Goal: Task Accomplishment & Management: Manage account settings

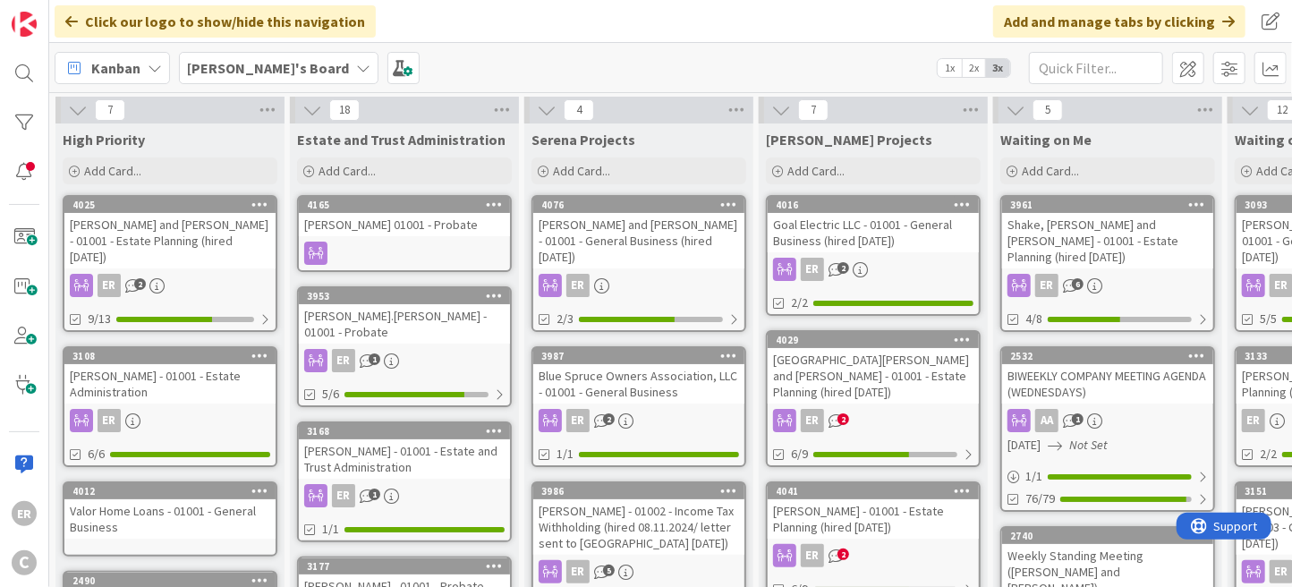
scroll to position [358, 0]
click at [1076, 246] on div "Shake, [PERSON_NAME] and [PERSON_NAME] - 01001 - Estate Planning (hired [DATE])" at bounding box center [1107, 240] width 211 height 55
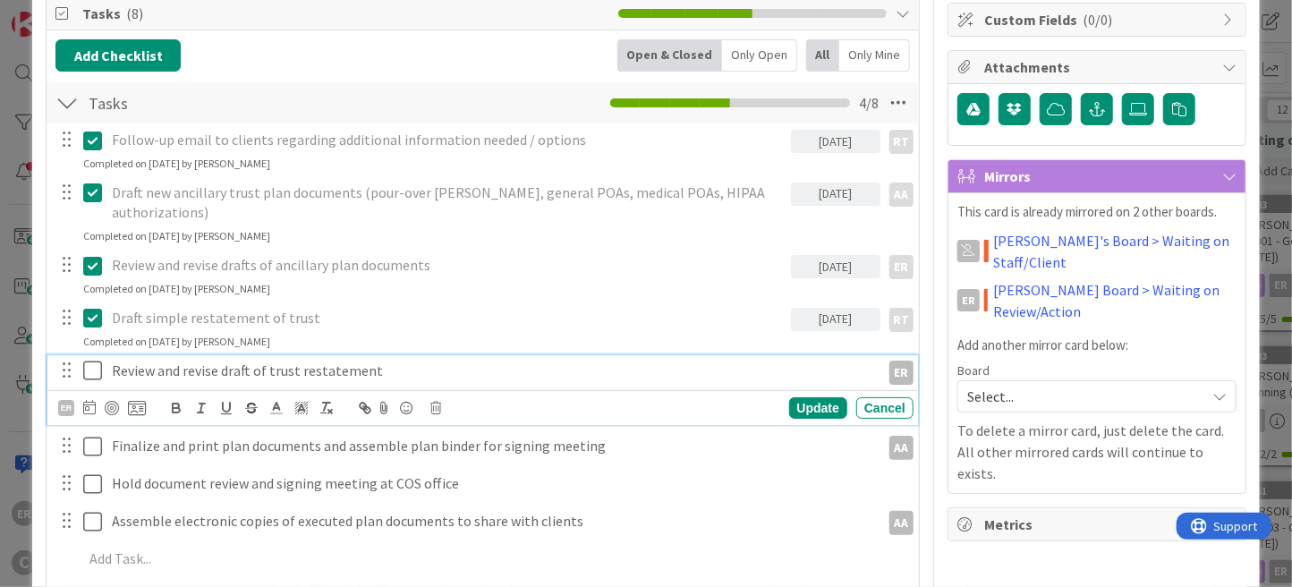
click at [96, 360] on icon at bounding box center [92, 370] width 19 height 21
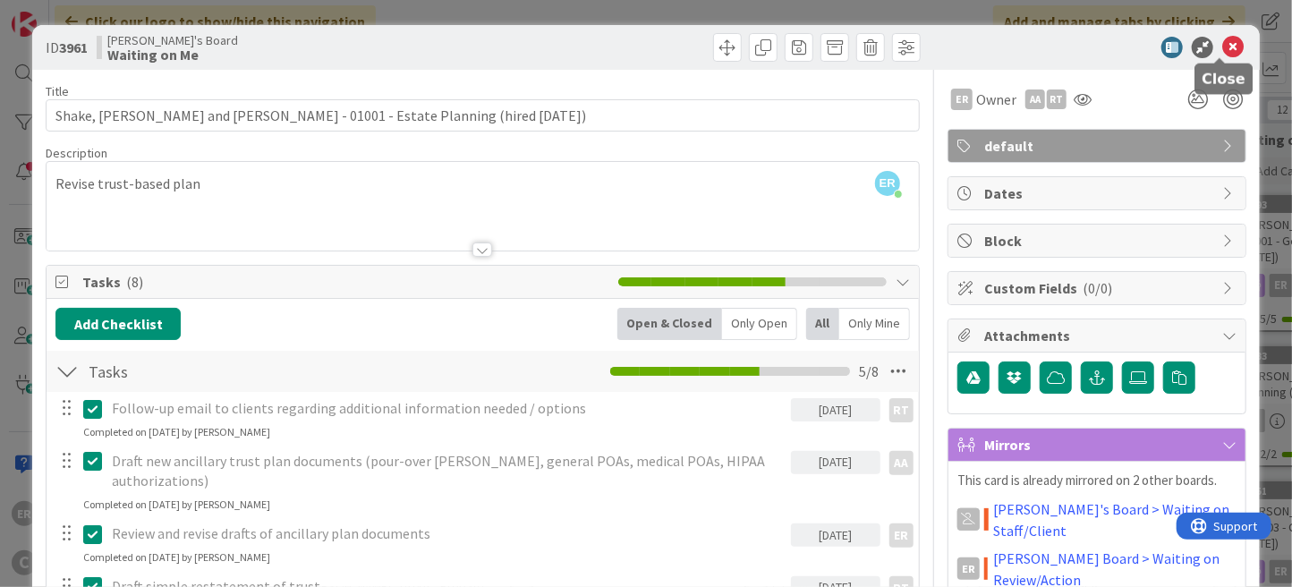
click at [1222, 54] on icon at bounding box center [1232, 47] width 21 height 21
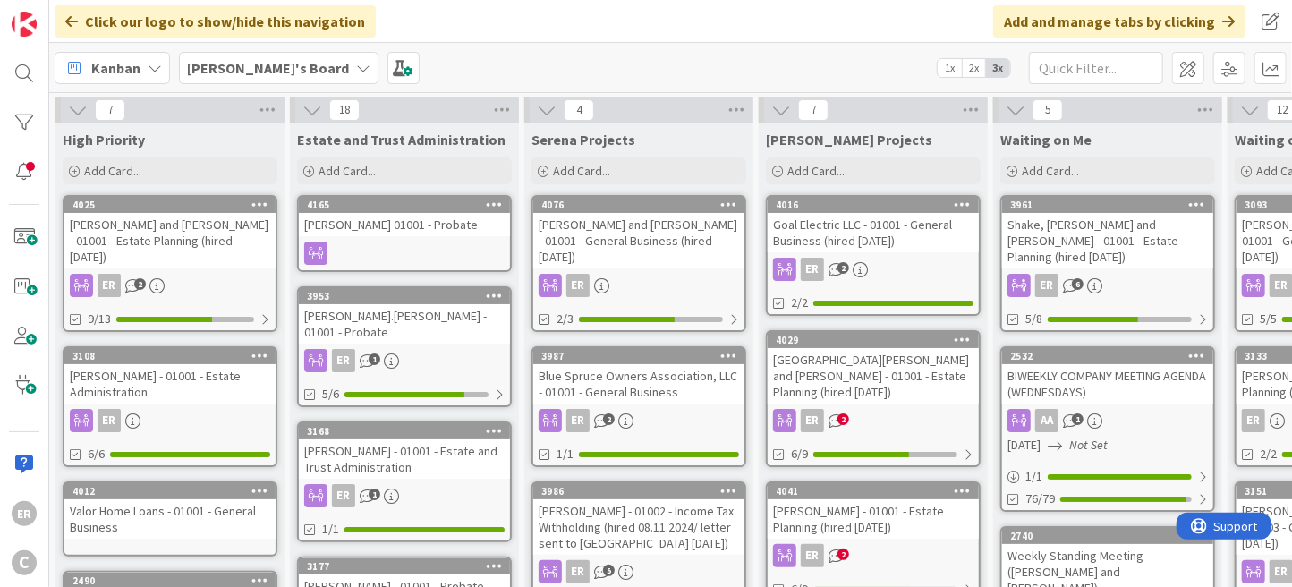
click at [1109, 229] on div "Shake, [PERSON_NAME] and [PERSON_NAME] - 01001 - Estate Planning (hired [DATE])" at bounding box center [1107, 240] width 211 height 55
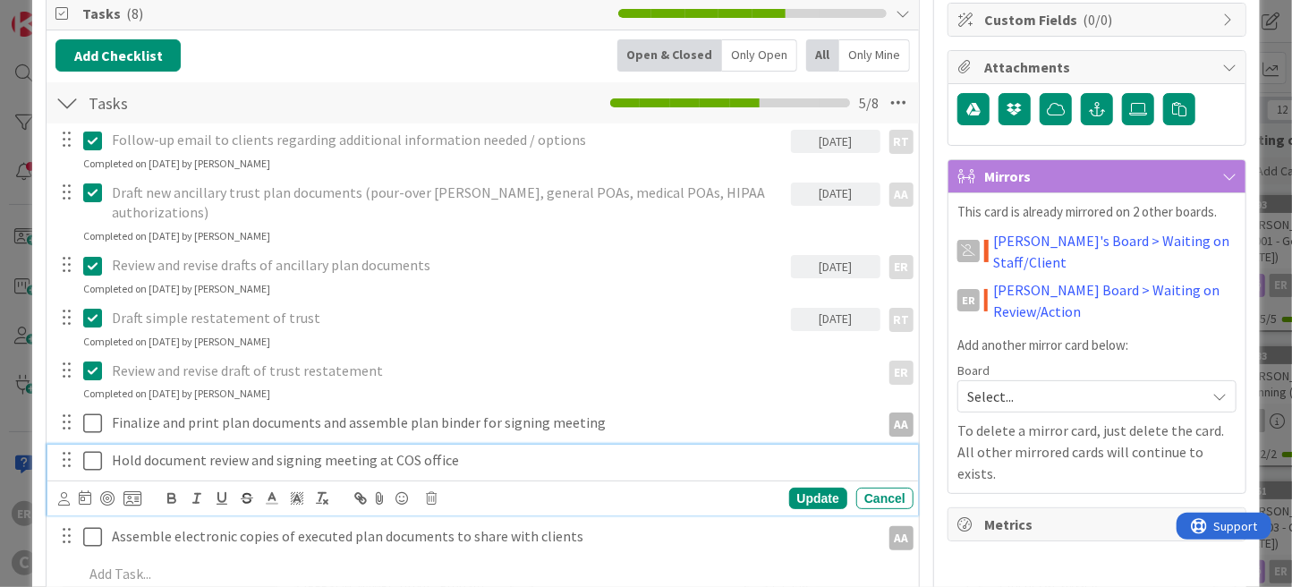
click at [182, 450] on p "Hold document review and signing meeting at COS office" at bounding box center [509, 460] width 794 height 21
click at [64, 492] on icon at bounding box center [64, 498] width 12 height 13
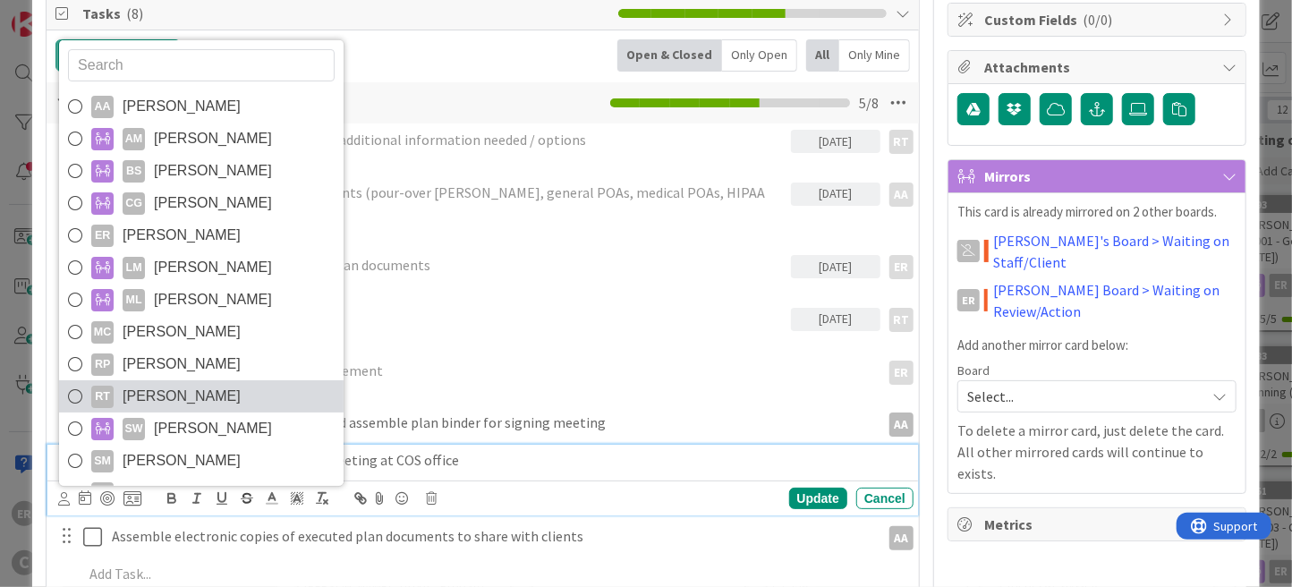
click at [146, 383] on span "[PERSON_NAME]" at bounding box center [182, 396] width 118 height 27
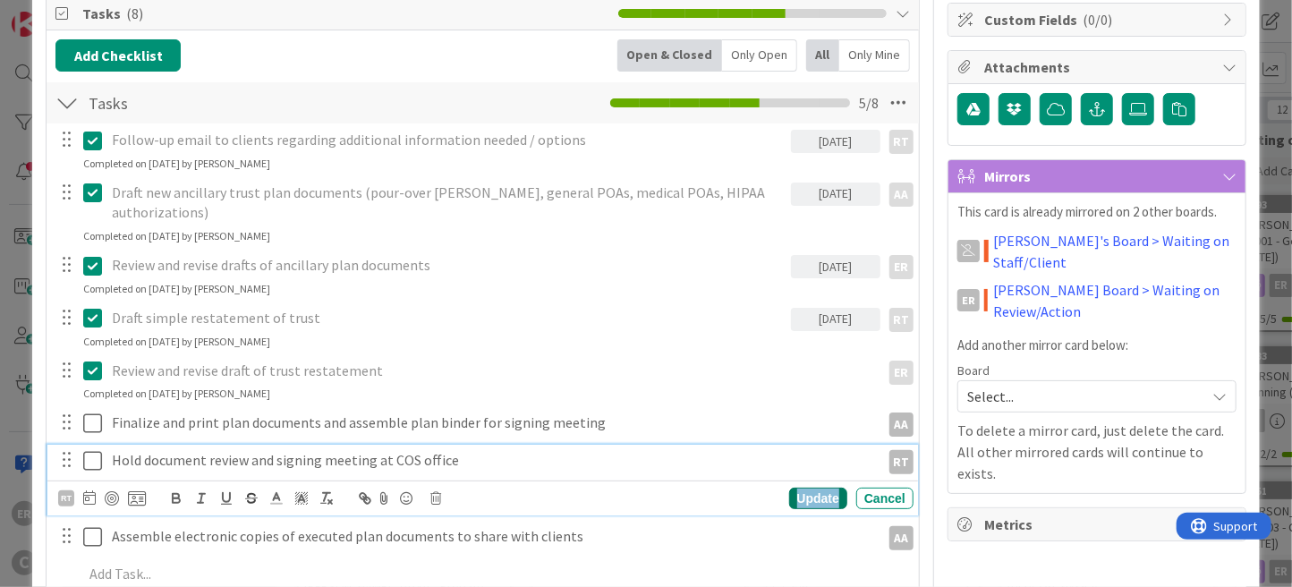
click at [789, 488] on div "Update" at bounding box center [818, 498] width 58 height 21
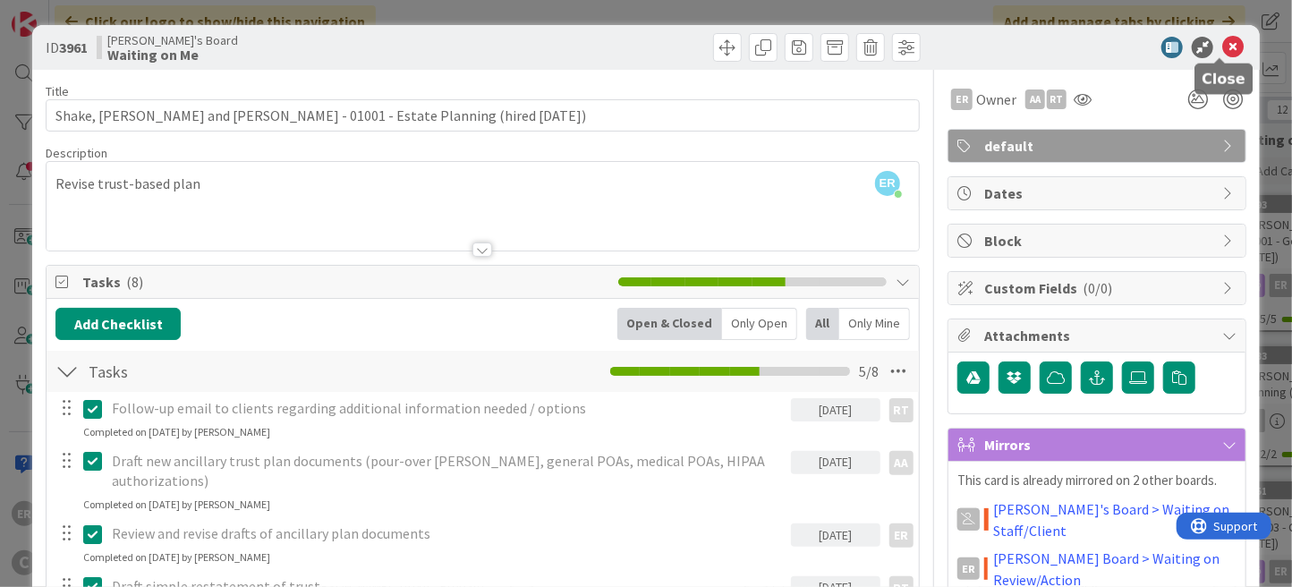
click at [1222, 54] on icon at bounding box center [1232, 47] width 21 height 21
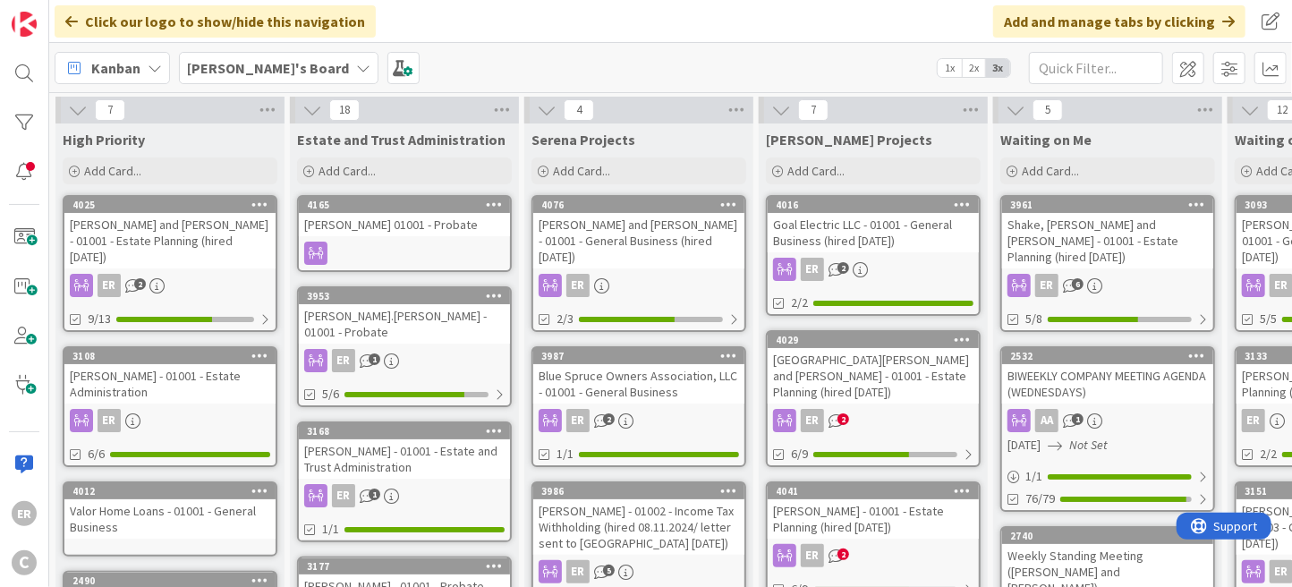
click at [1124, 219] on div "Shake, [PERSON_NAME] and [PERSON_NAME] - 01001 - Estate Planning (hired [DATE])" at bounding box center [1107, 240] width 211 height 55
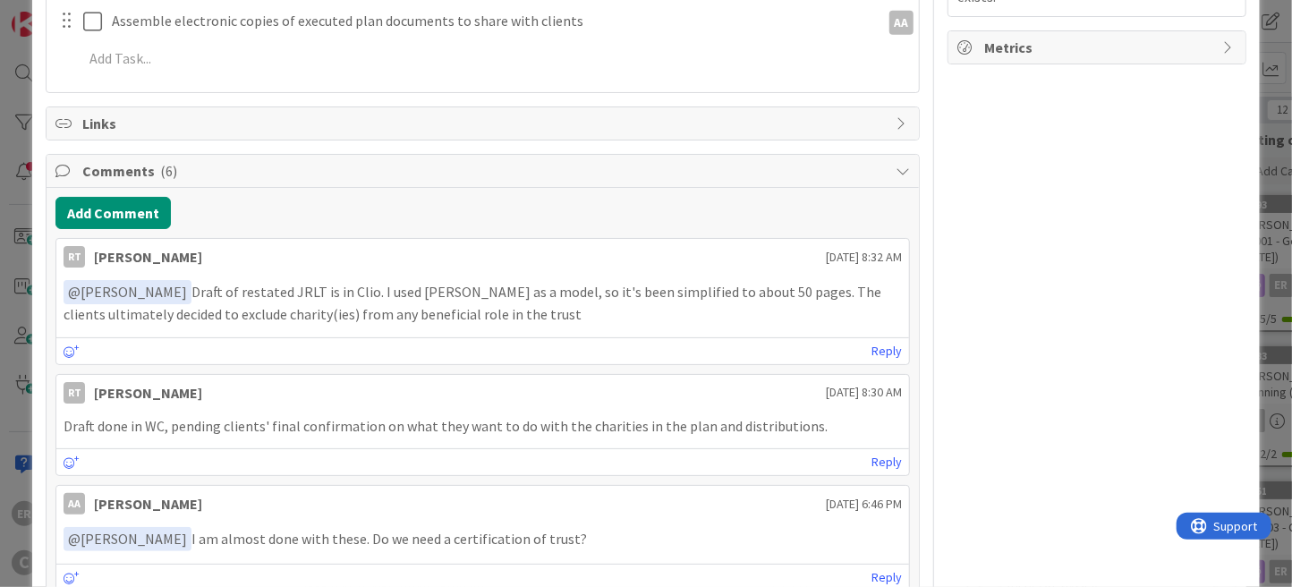
scroll to position [805, 0]
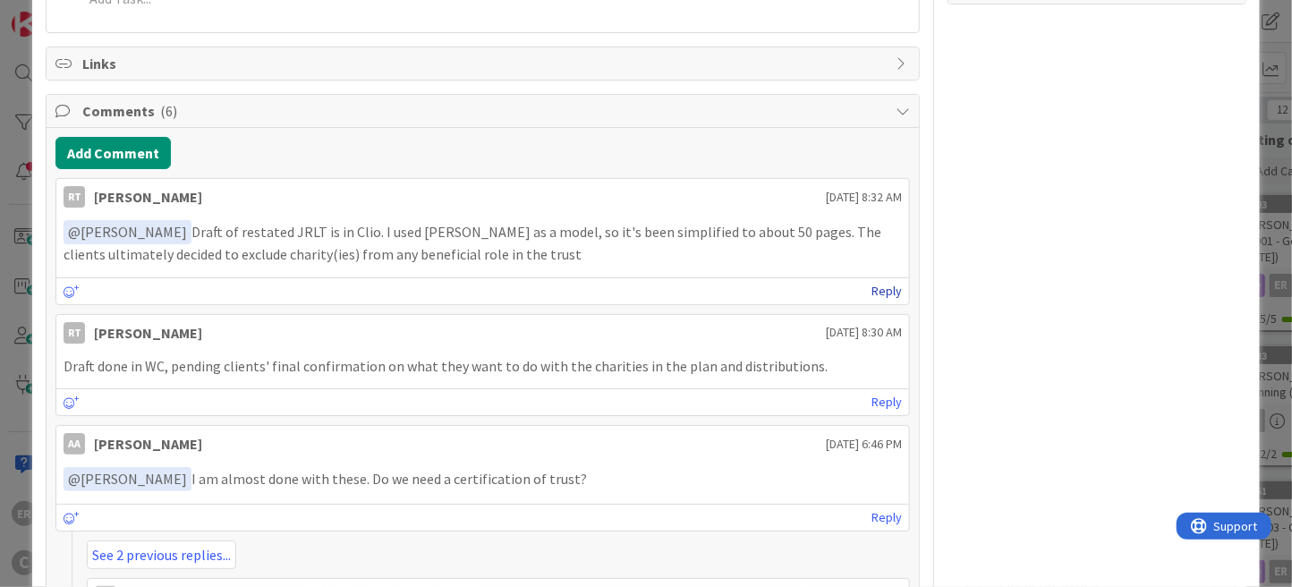
click at [871, 280] on link "Reply" at bounding box center [886, 291] width 30 height 22
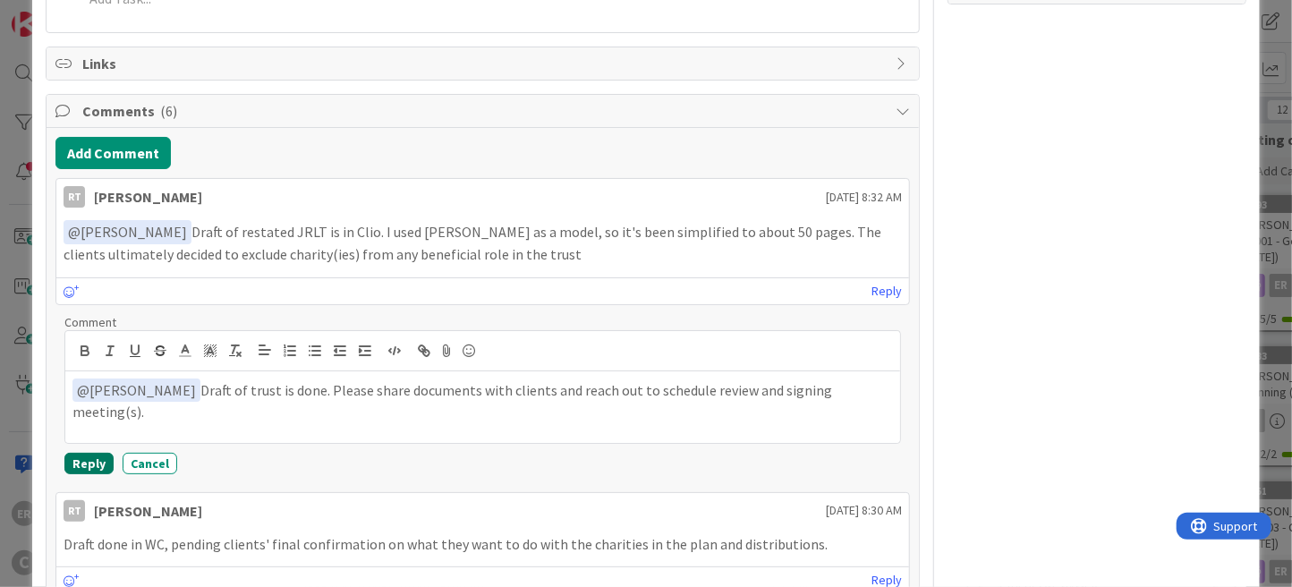
click at [93, 453] on button "Reply" at bounding box center [88, 463] width 49 height 21
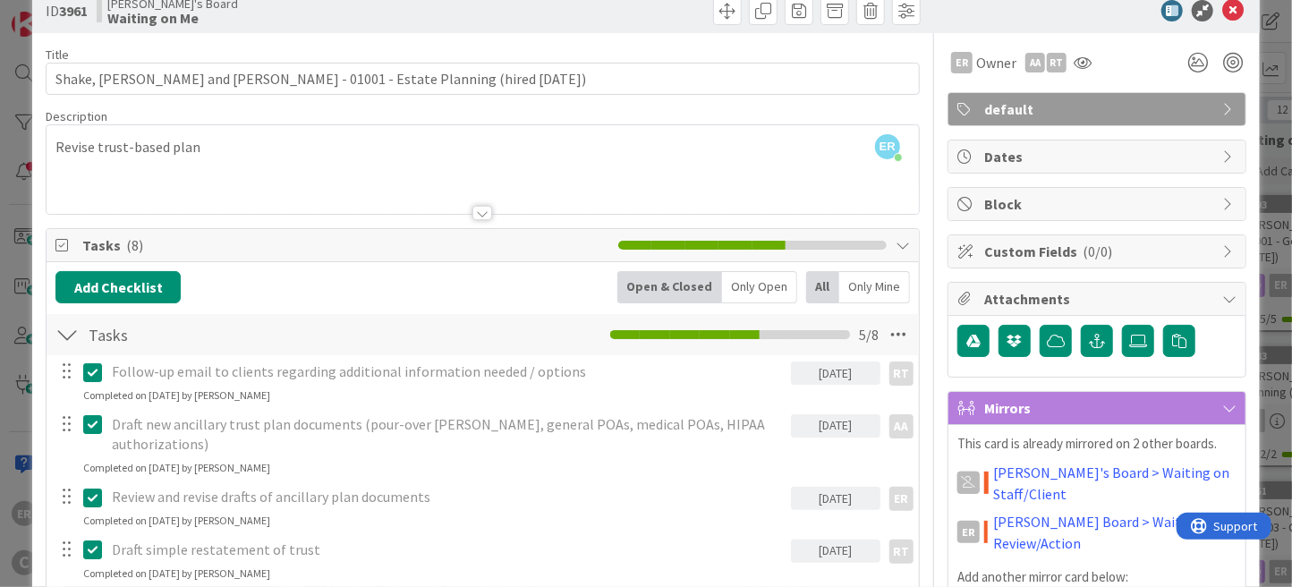
scroll to position [0, 0]
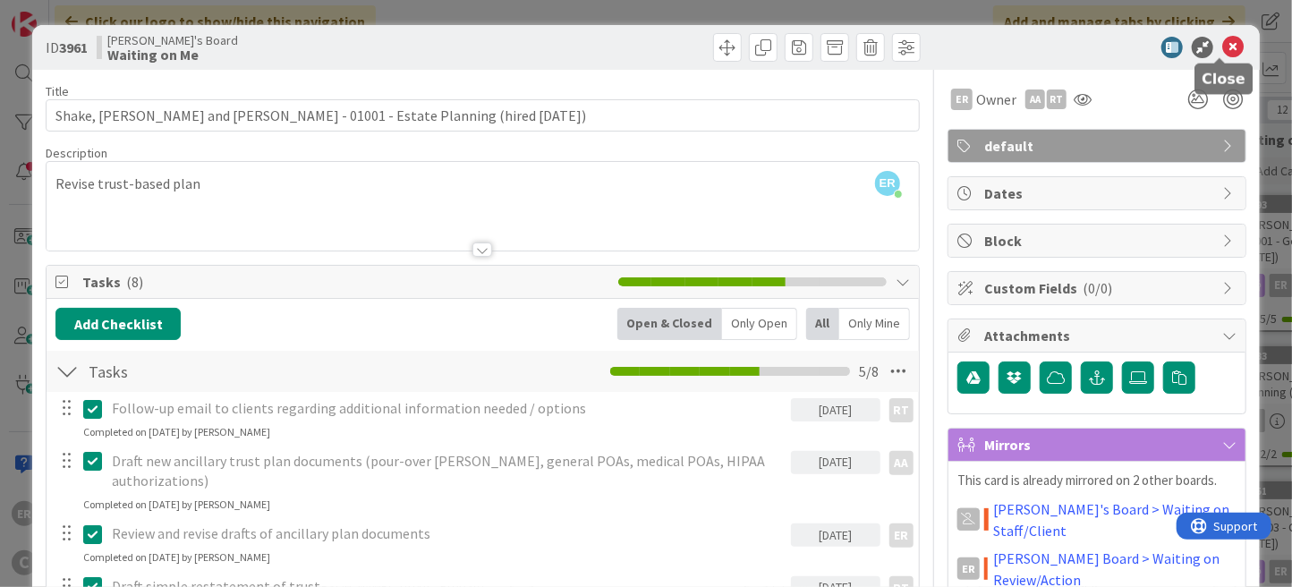
click at [1222, 50] on icon at bounding box center [1232, 47] width 21 height 21
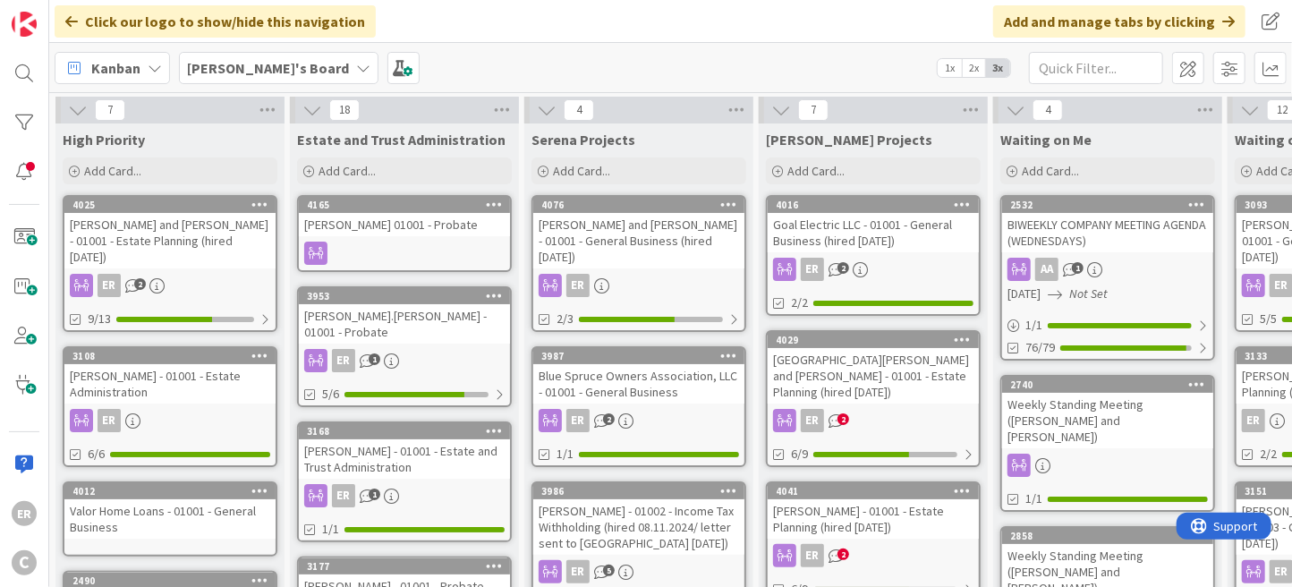
click at [947, 259] on div "ER 2" at bounding box center [873, 269] width 211 height 23
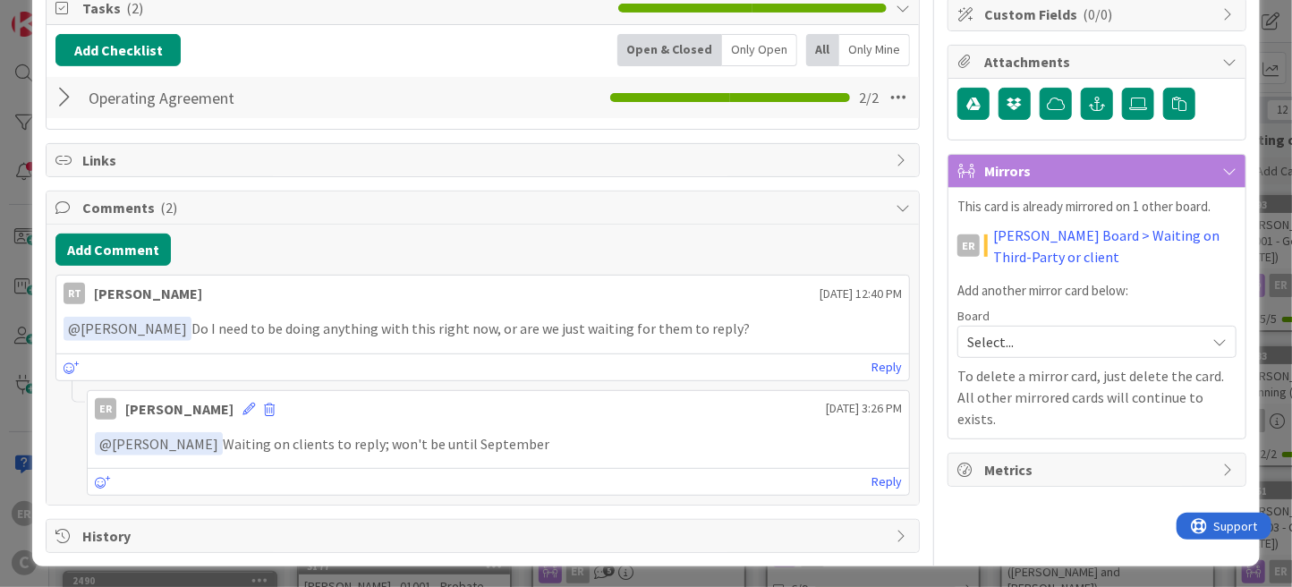
click at [61, 106] on div at bounding box center [66, 97] width 23 height 32
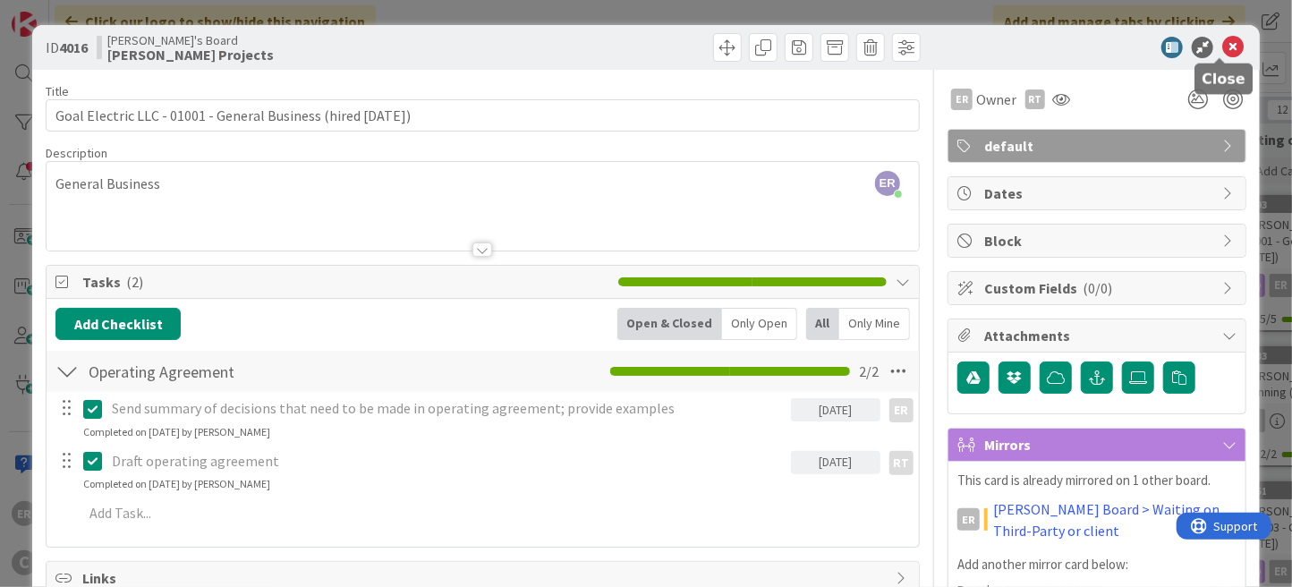
click at [1222, 54] on icon at bounding box center [1232, 47] width 21 height 21
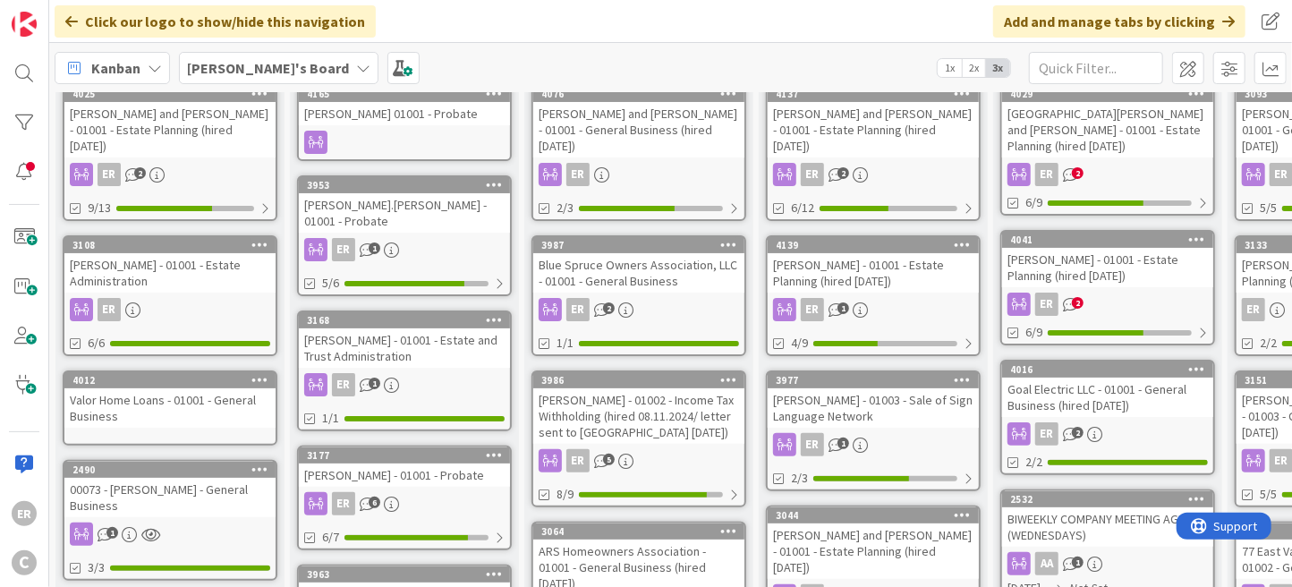
scroll to position [4, 0]
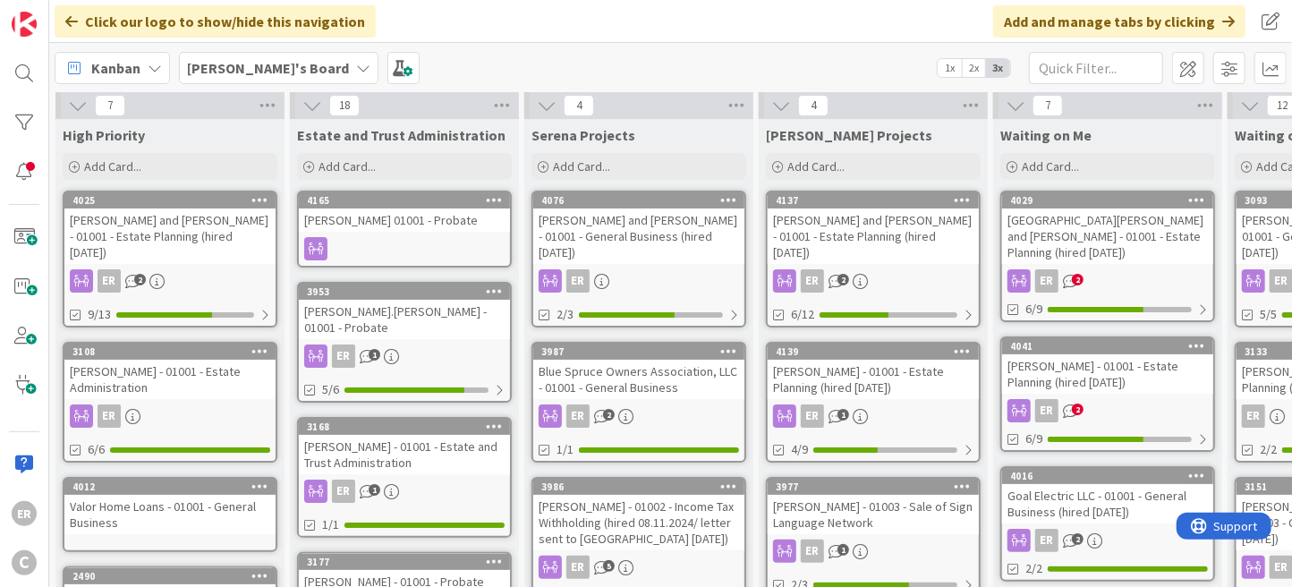
click at [895, 370] on div "[PERSON_NAME] - 01001 - Estate Planning (hired [DATE])" at bounding box center [873, 379] width 211 height 39
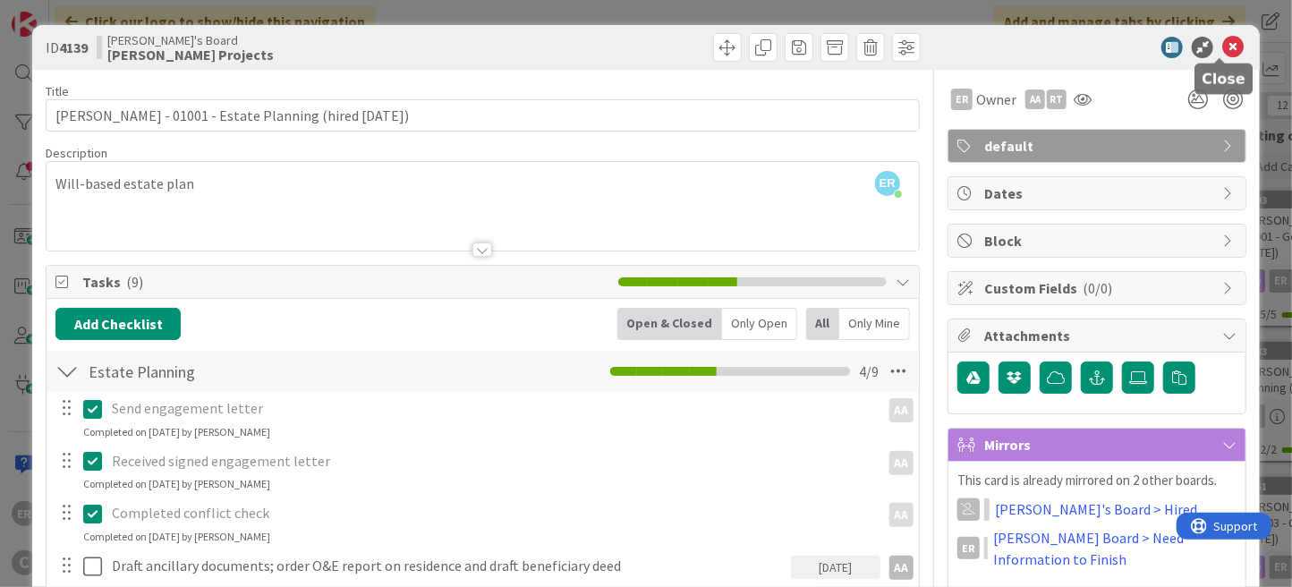
click at [1222, 55] on icon at bounding box center [1232, 47] width 21 height 21
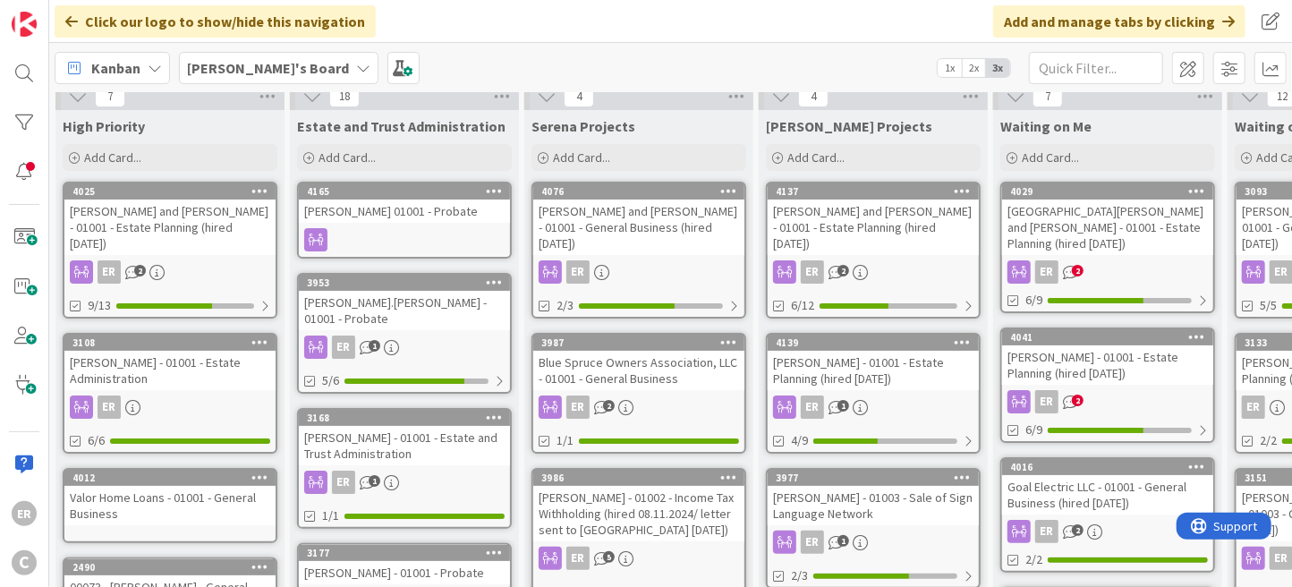
scroll to position [4, 0]
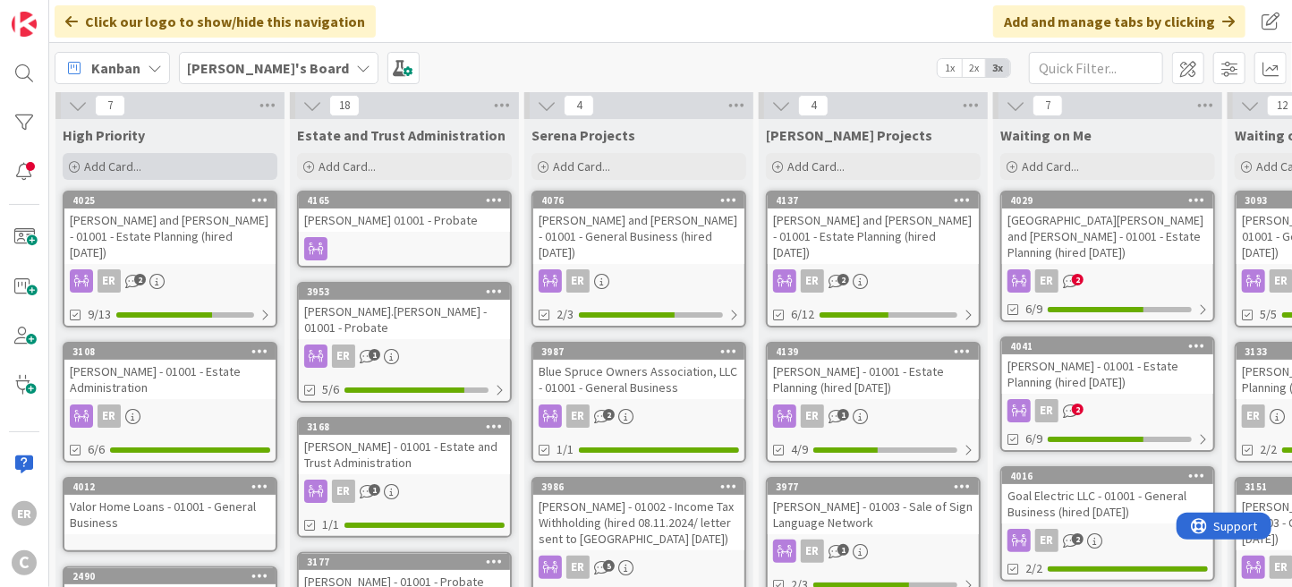
click at [162, 166] on div "Add Card..." at bounding box center [170, 166] width 215 height 27
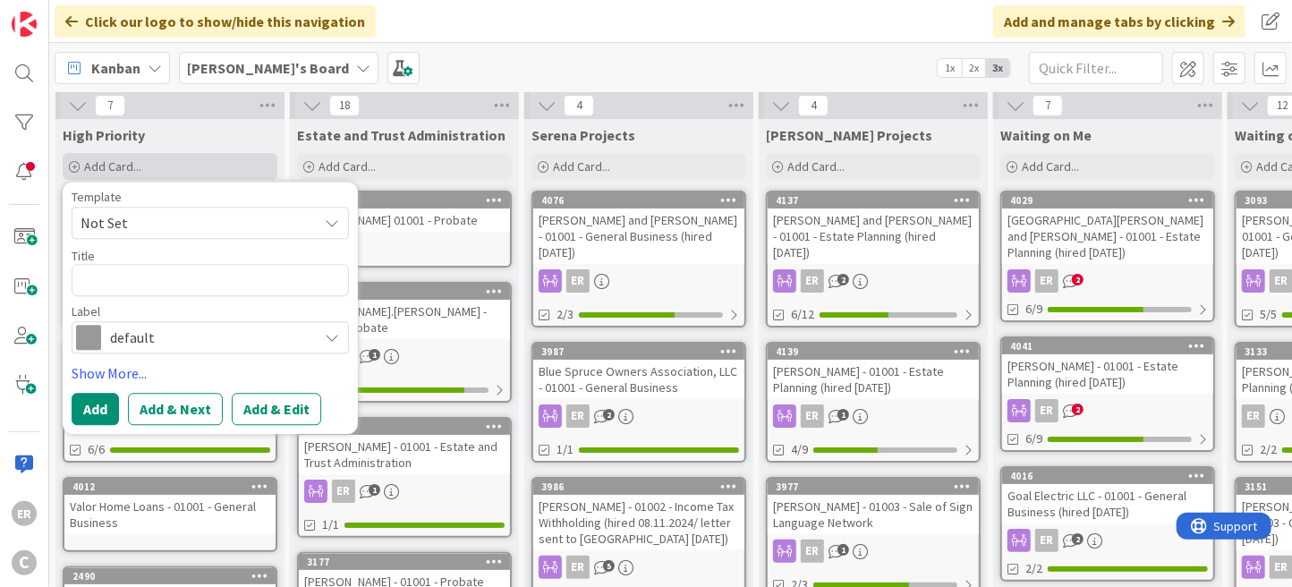
type textarea "x"
type textarea "C"
type textarea "x"
type textarea "Co"
type textarea "x"
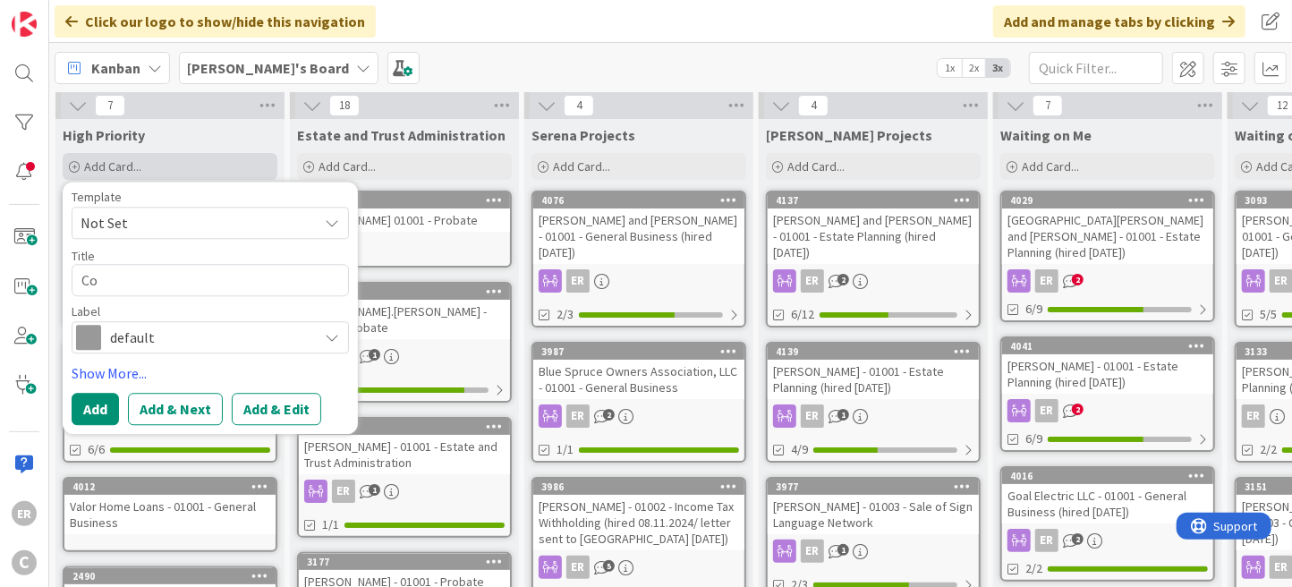
type textarea "Con"
type textarea "x"
type textarea "Conr"
type textarea "x"
type textarea "Conra"
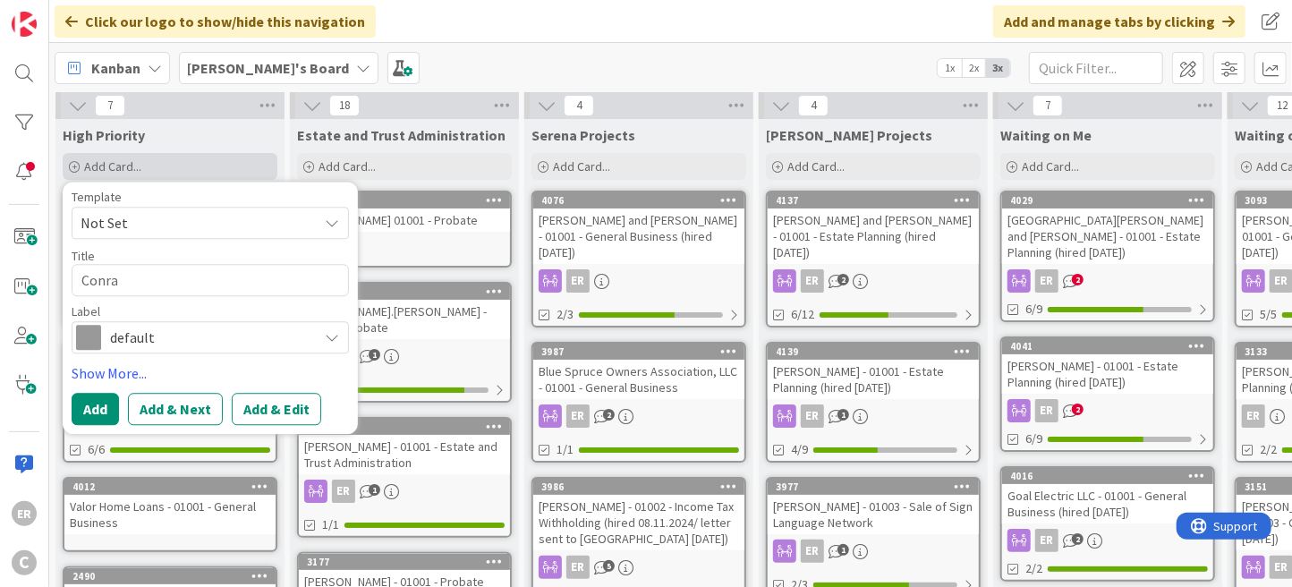
type textarea "x"
type textarea "[PERSON_NAME]"
type textarea "x"
type textarea "[PERSON_NAME],"
type textarea "x"
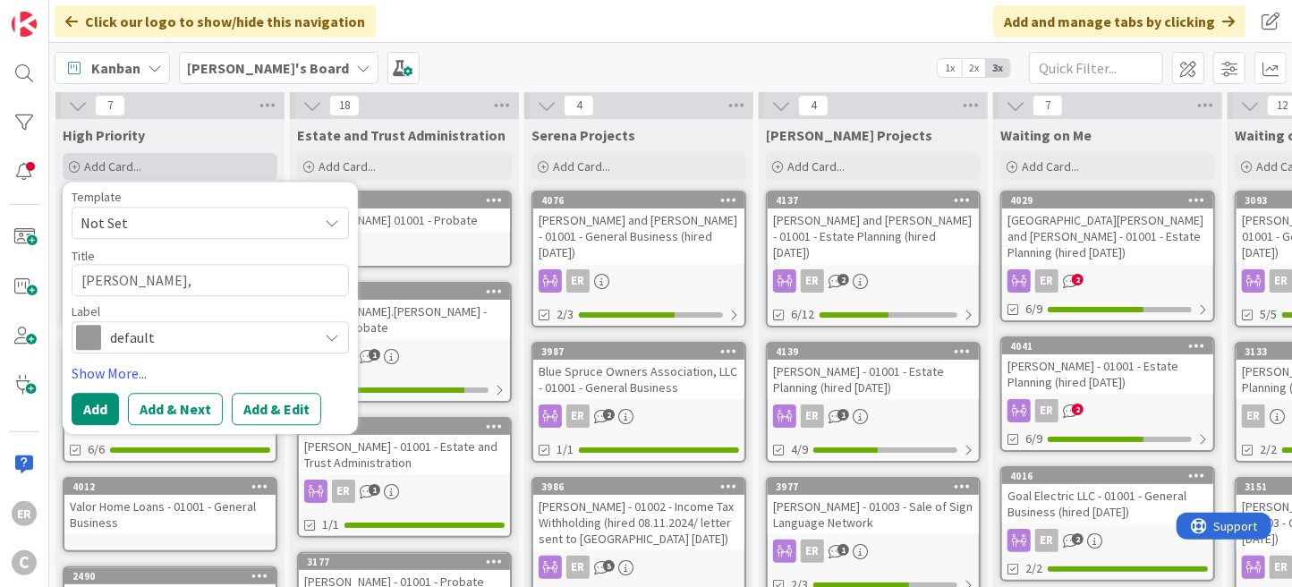
type textarea "[PERSON_NAME],"
type textarea "x"
type textarea "[PERSON_NAME]"
type textarea "x"
type textarea "[PERSON_NAME]"
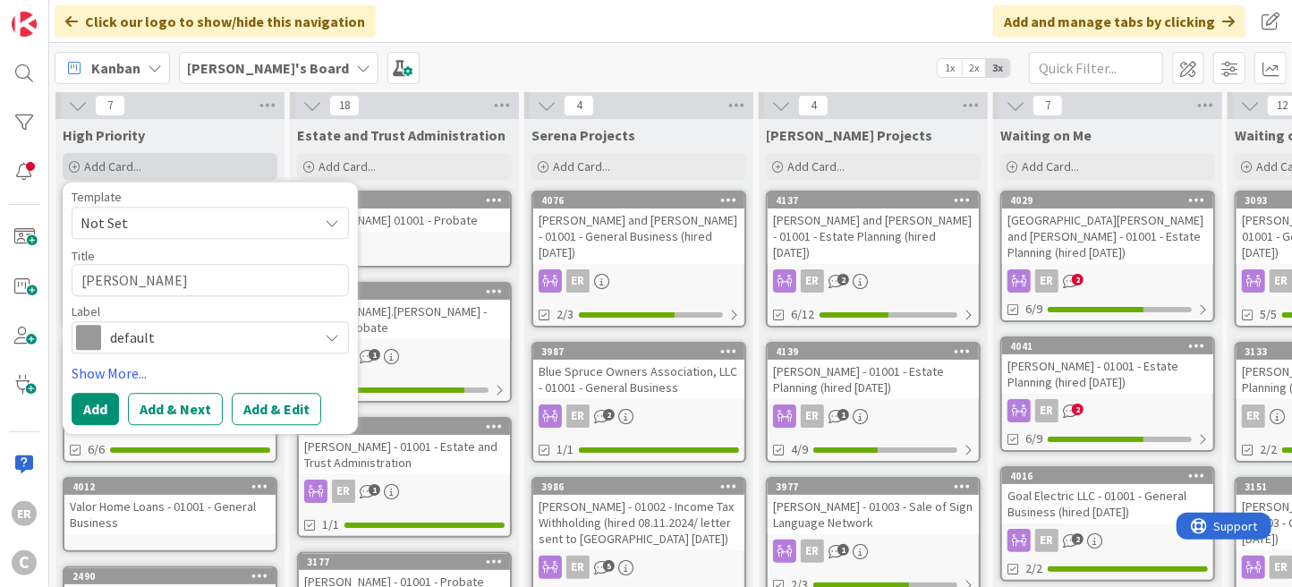
type textarea "x"
type textarea "[PERSON_NAME], Kev"
type textarea "x"
type textarea "[PERSON_NAME]"
type textarea "x"
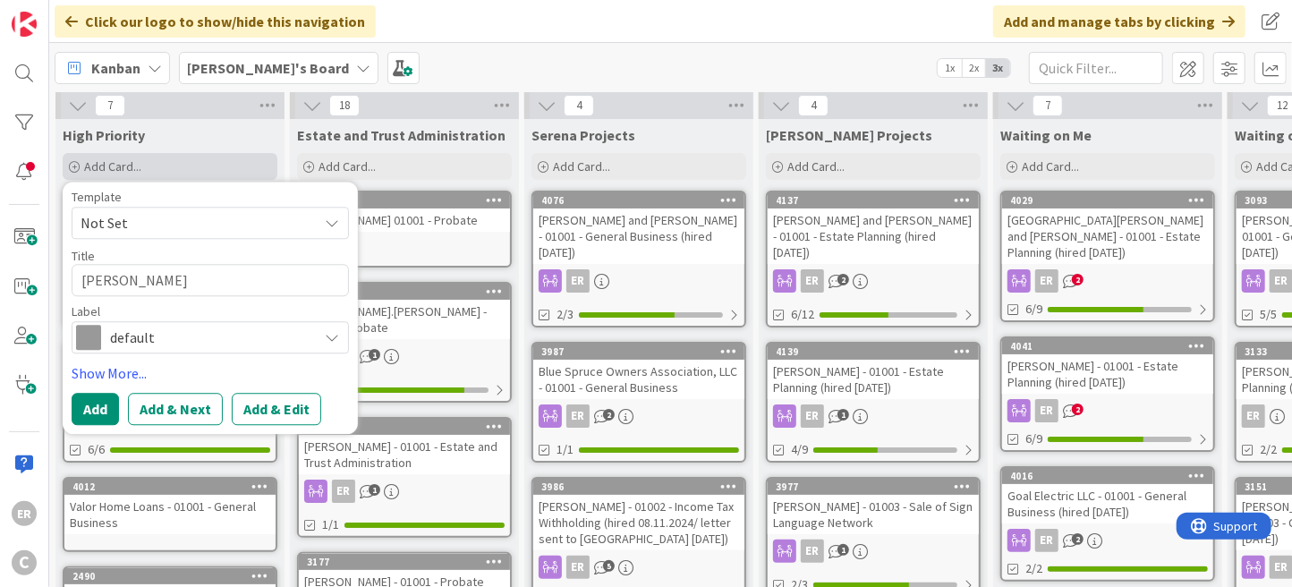
type textarea "[PERSON_NAME]"
type textarea "x"
type textarea "[PERSON_NAME]"
type textarea "x"
type textarea "[PERSON_NAME]"
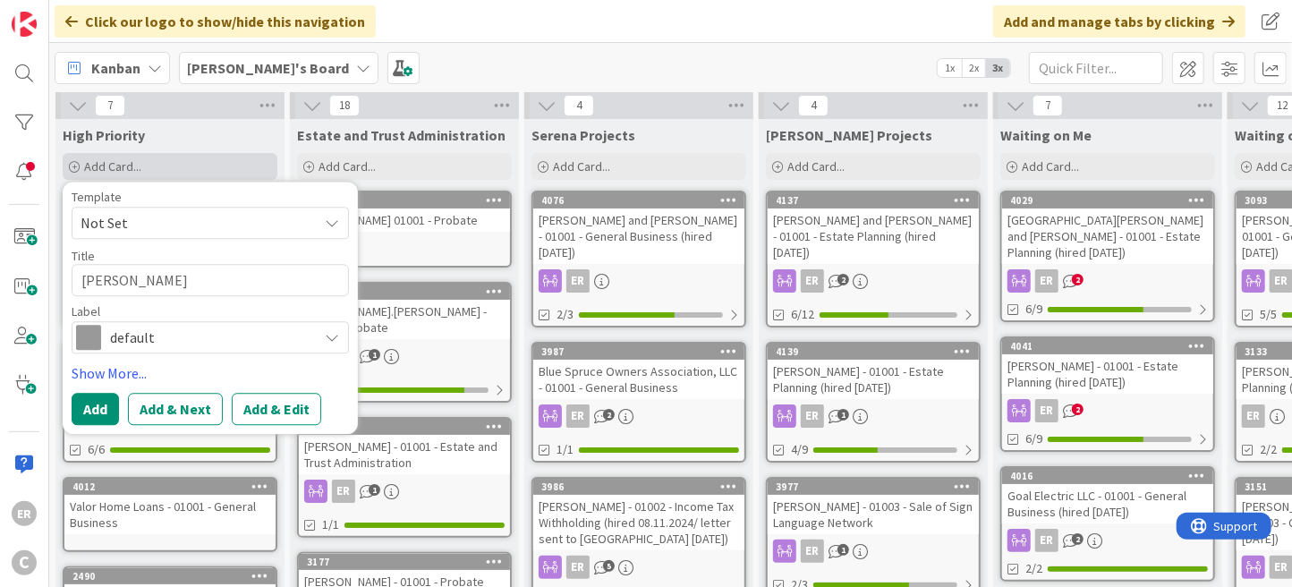
type textarea "x"
type textarea "[PERSON_NAME]"
type textarea "x"
type textarea "[PERSON_NAME] and"
type textarea "x"
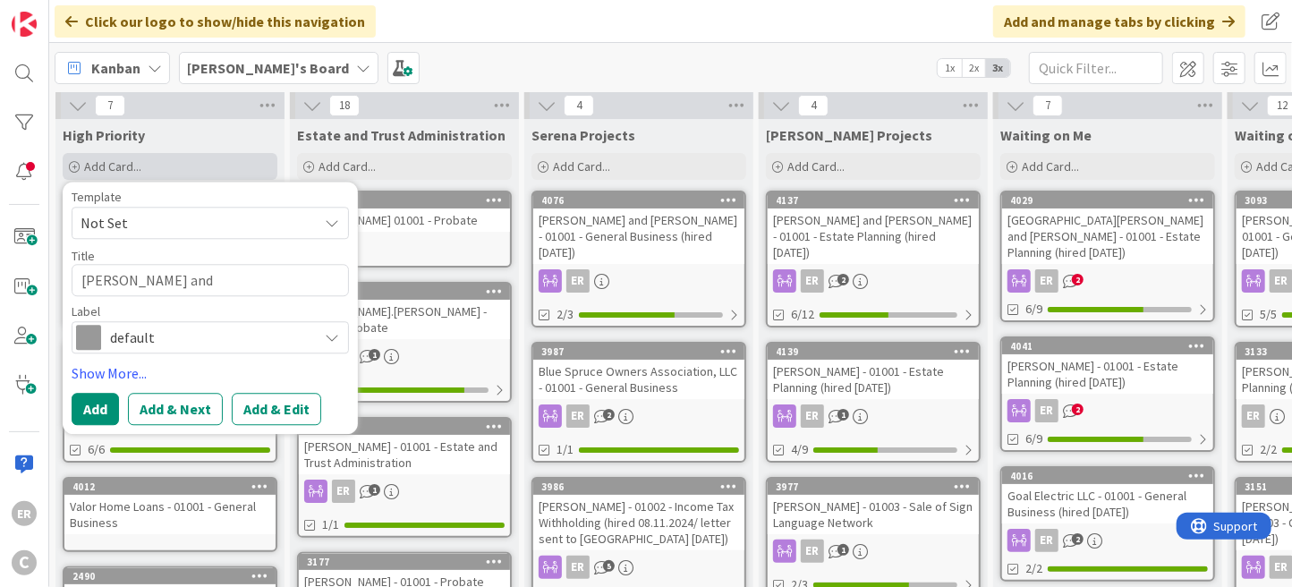
type textarea "[PERSON_NAME] and"
type textarea "x"
type textarea "[PERSON_NAME] and L"
type textarea "x"
type textarea "[PERSON_NAME] and [PERSON_NAME]"
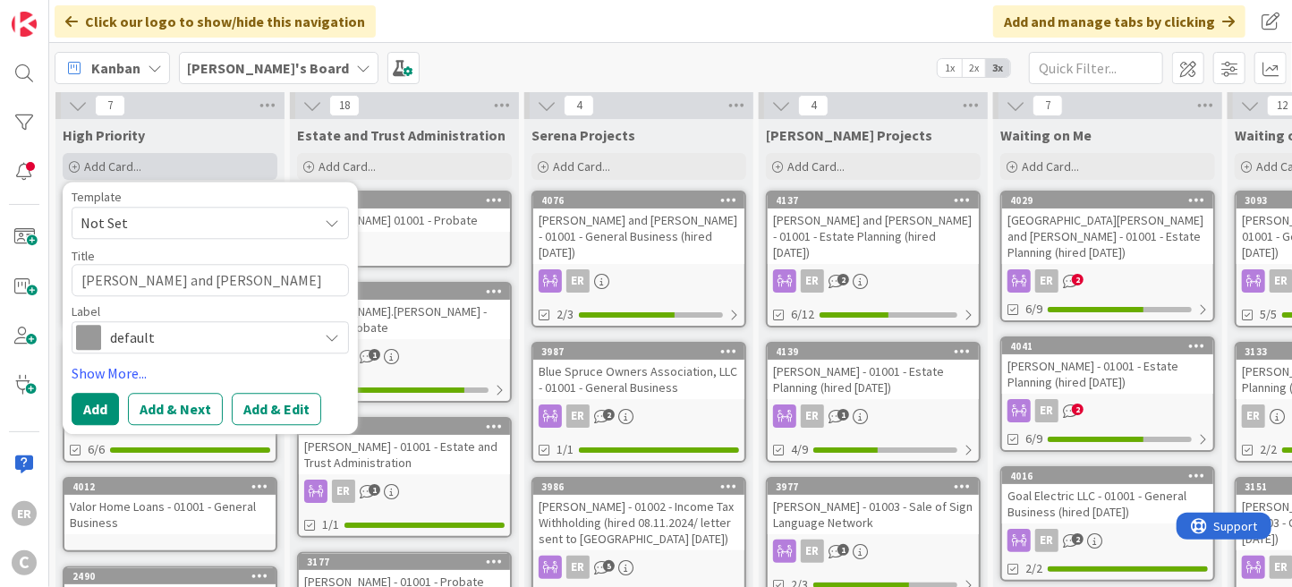
type textarea "x"
type textarea "[PERSON_NAME] and [PERSON_NAME]"
type textarea "x"
type textarea "[PERSON_NAME] and [PERSON_NAME]"
type textarea "x"
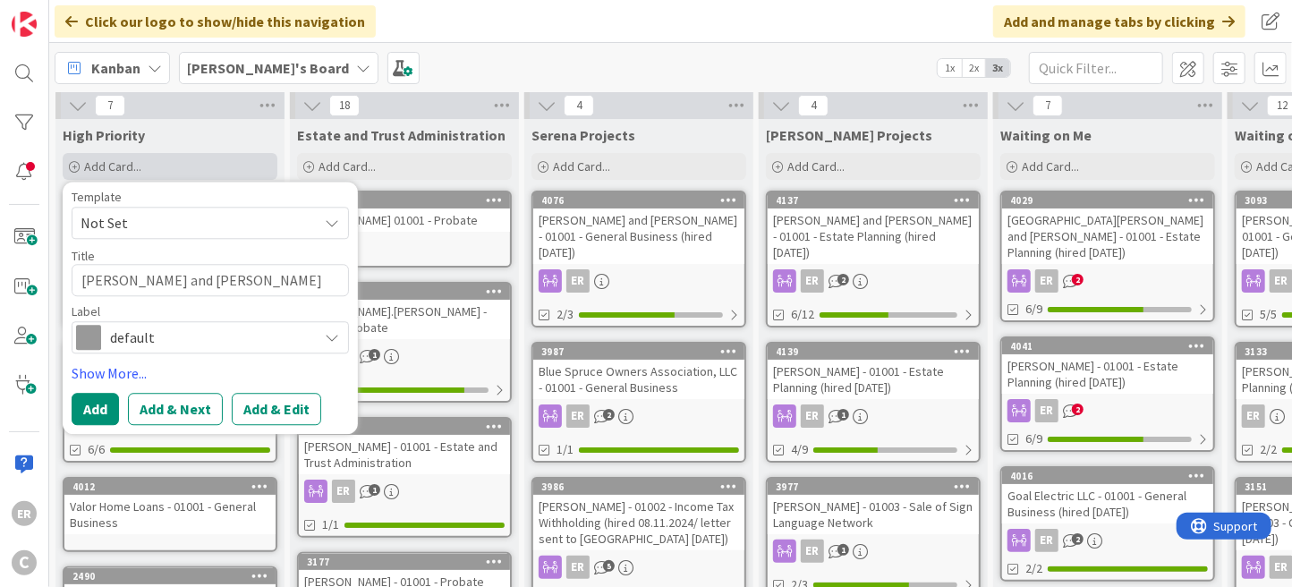
type textarea "[PERSON_NAME] and [PERSON_NAME]"
type textarea "x"
type textarea "[PERSON_NAME] and [PERSON_NAME]"
type textarea "x"
type textarea "[PERSON_NAME] and [PERSON_NAME]"
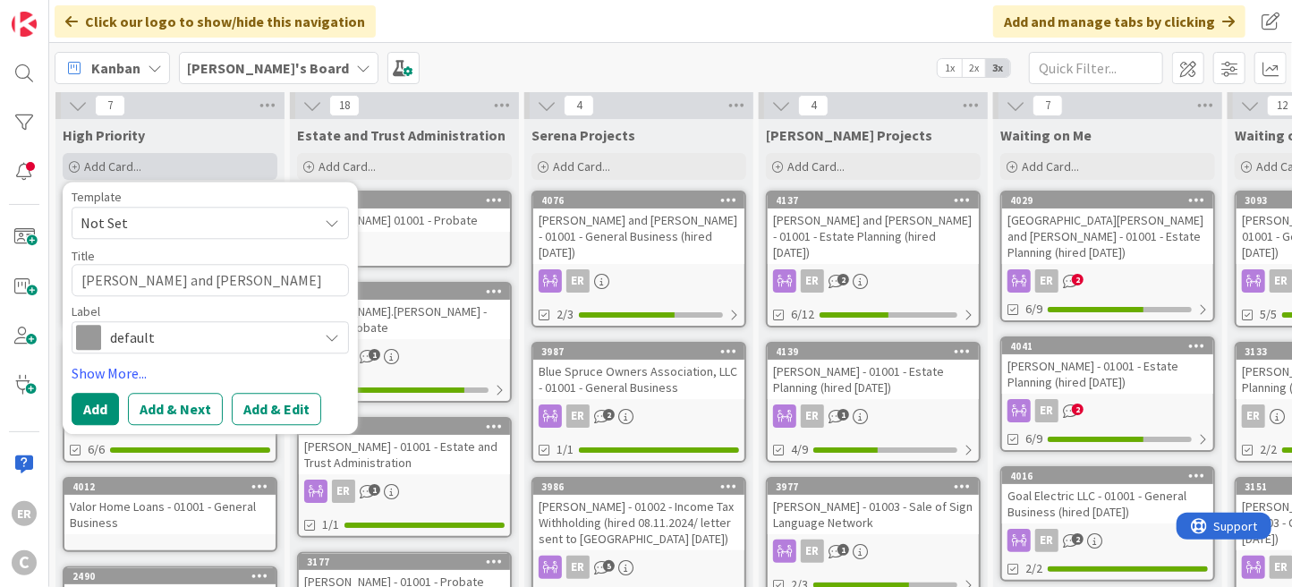
type textarea "x"
type textarea "[PERSON_NAME] and [PERSON_NAME]"
type textarea "x"
type textarea "[PERSON_NAME] and [PERSON_NAME]"
type textarea "x"
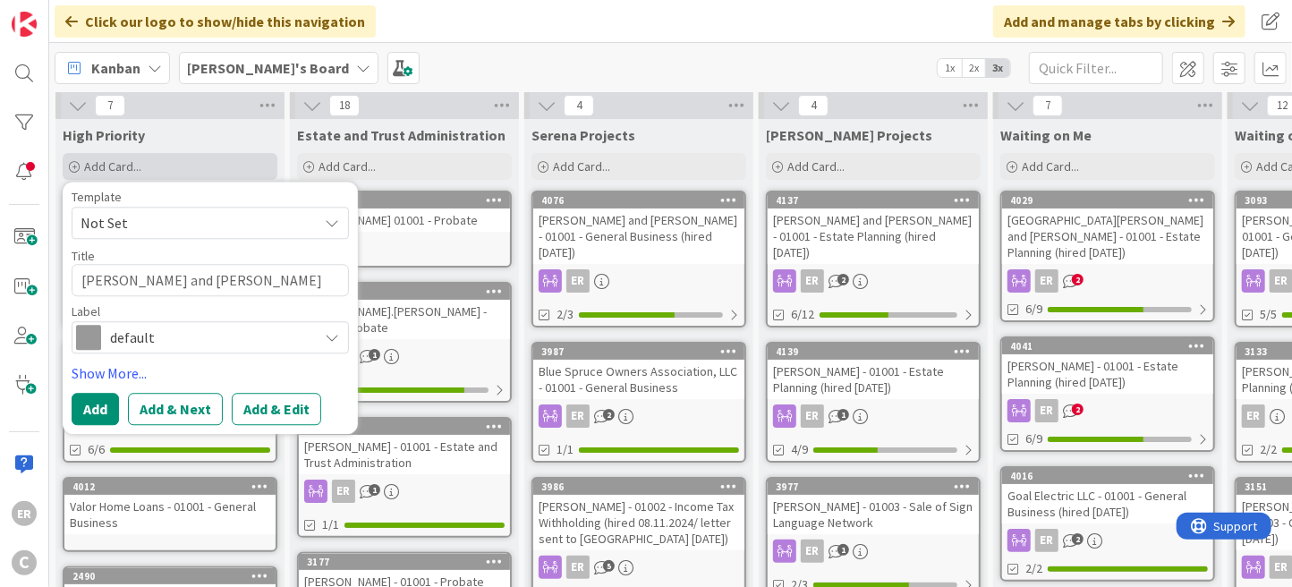
type textarea "[PERSON_NAME] and [PERSON_NAME]"
type textarea "x"
type textarea "[PERSON_NAME] and [PERSON_NAME]"
type textarea "x"
type textarea "[PERSON_NAME] and [PERSON_NAME] -"
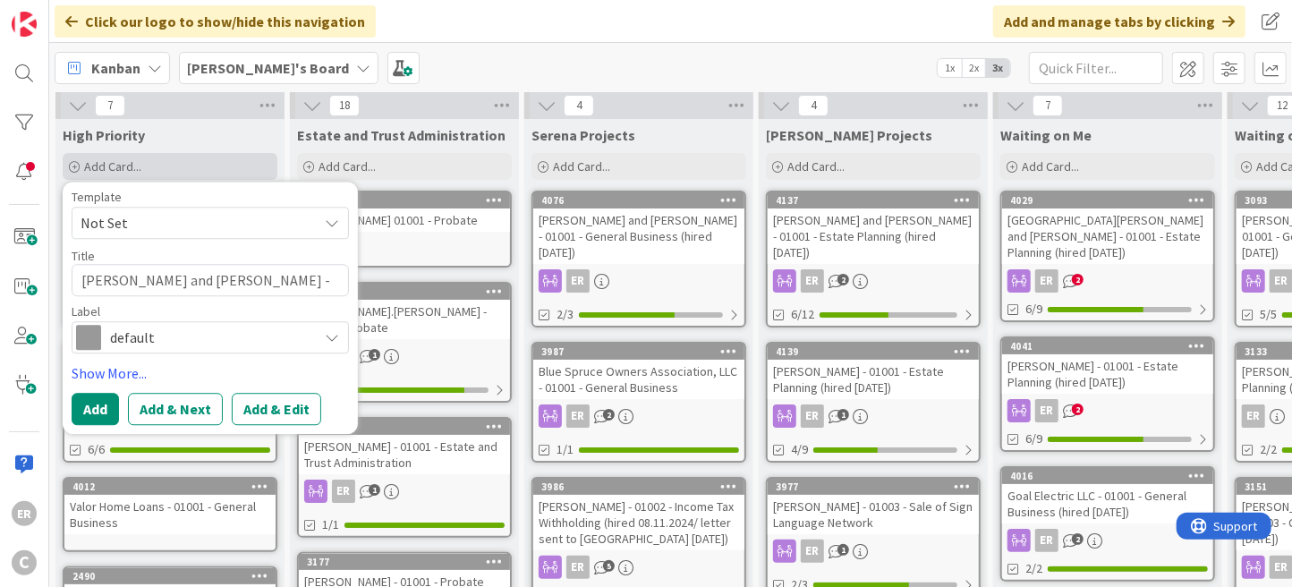
type textarea "x"
type textarea "[PERSON_NAME] and [PERSON_NAME] -"
type textarea "x"
type textarea "[PERSON_NAME] and [PERSON_NAME] - 0"
type textarea "x"
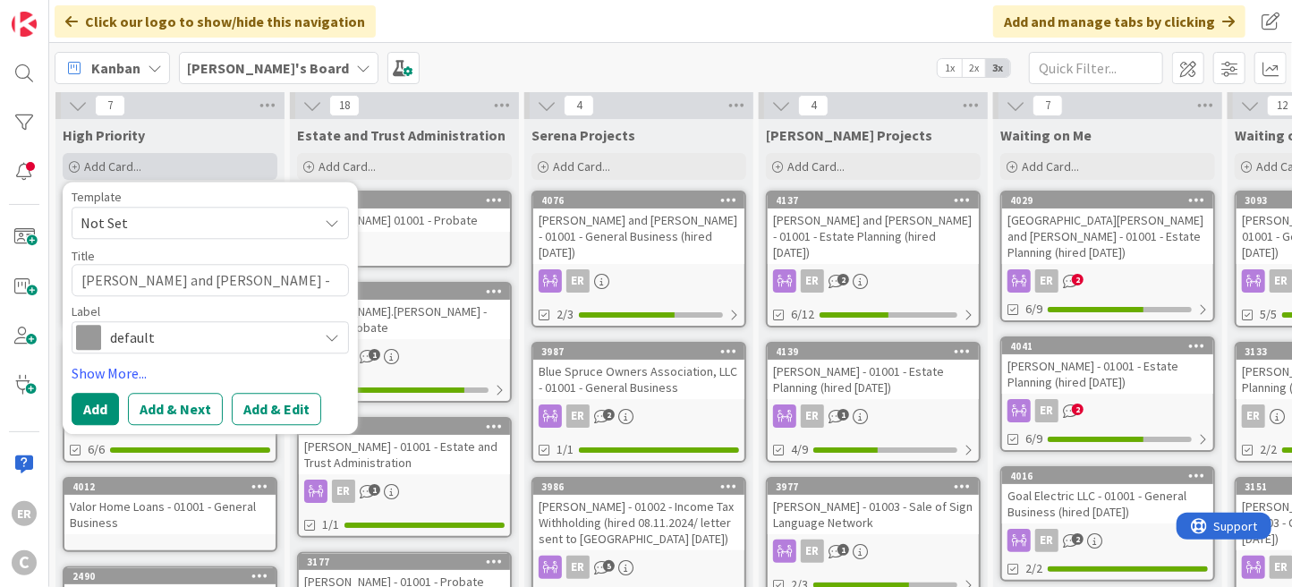
type textarea "[PERSON_NAME] and [PERSON_NAME] - 01"
type textarea "x"
type textarea "[PERSON_NAME] and [PERSON_NAME] - 010"
type textarea "x"
type textarea "[PERSON_NAME] and [PERSON_NAME] - 0100"
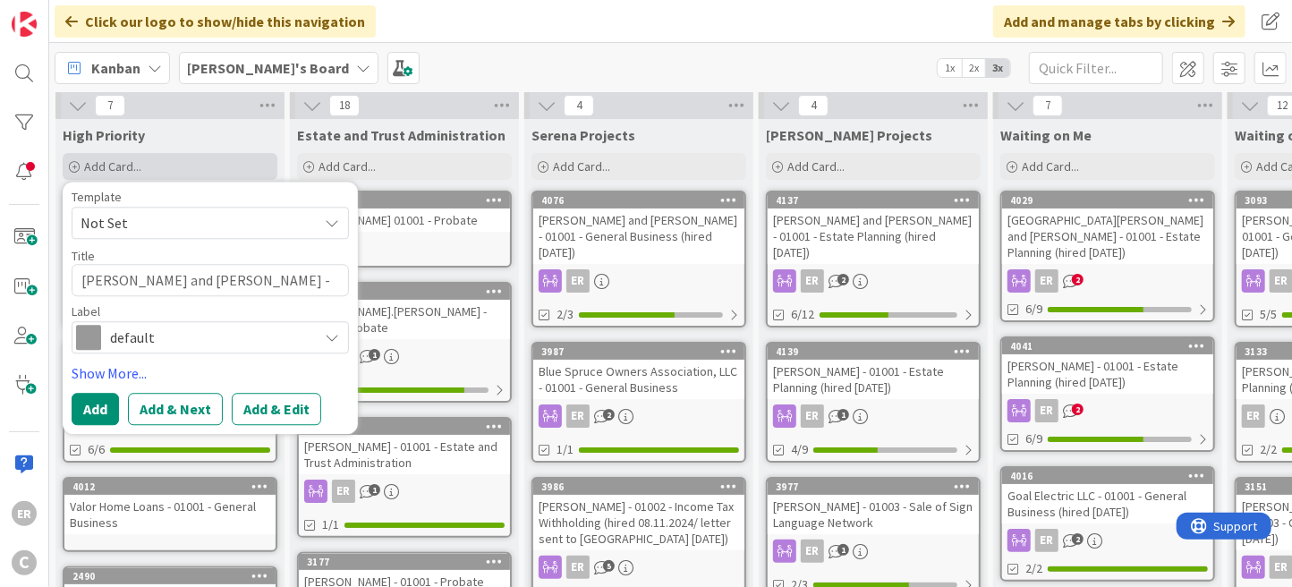
type textarea "x"
type textarea "[PERSON_NAME] and [PERSON_NAME] - 01001"
type textarea "x"
type textarea "[PERSON_NAME] and [PERSON_NAME] - 01001"
type textarea "x"
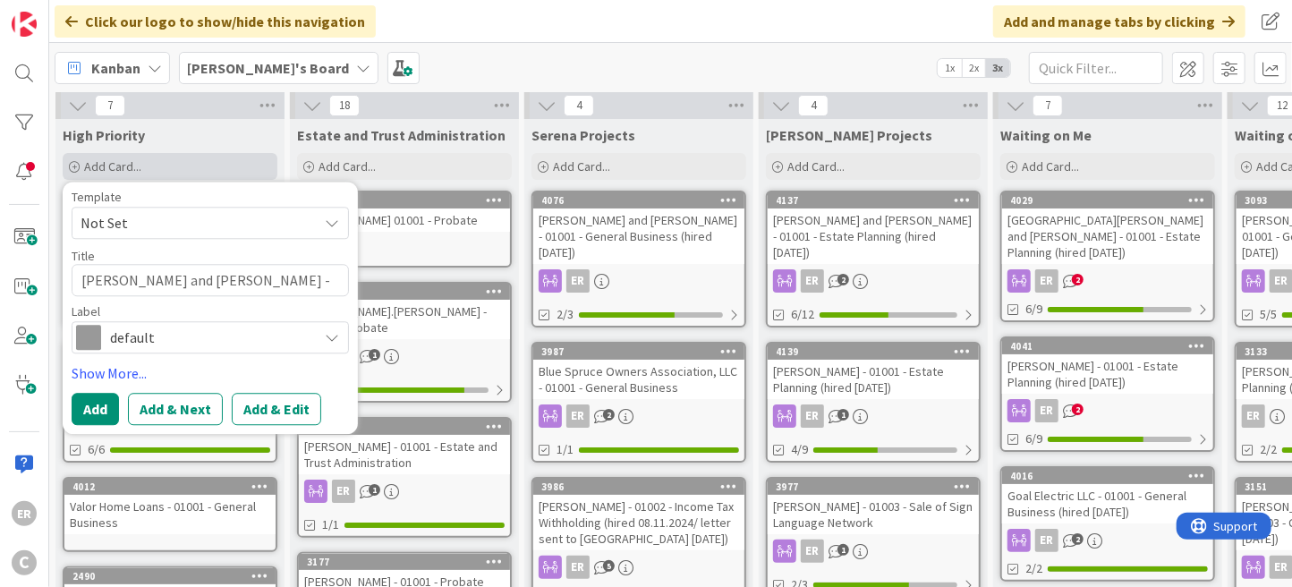
type textarea "[PERSON_NAME] and [PERSON_NAME] - 01001 -"
type textarea "x"
type textarea "[PERSON_NAME] and [PERSON_NAME] - 01001 -"
type textarea "x"
type textarea "[PERSON_NAME] and [PERSON_NAME] - 01001 - E"
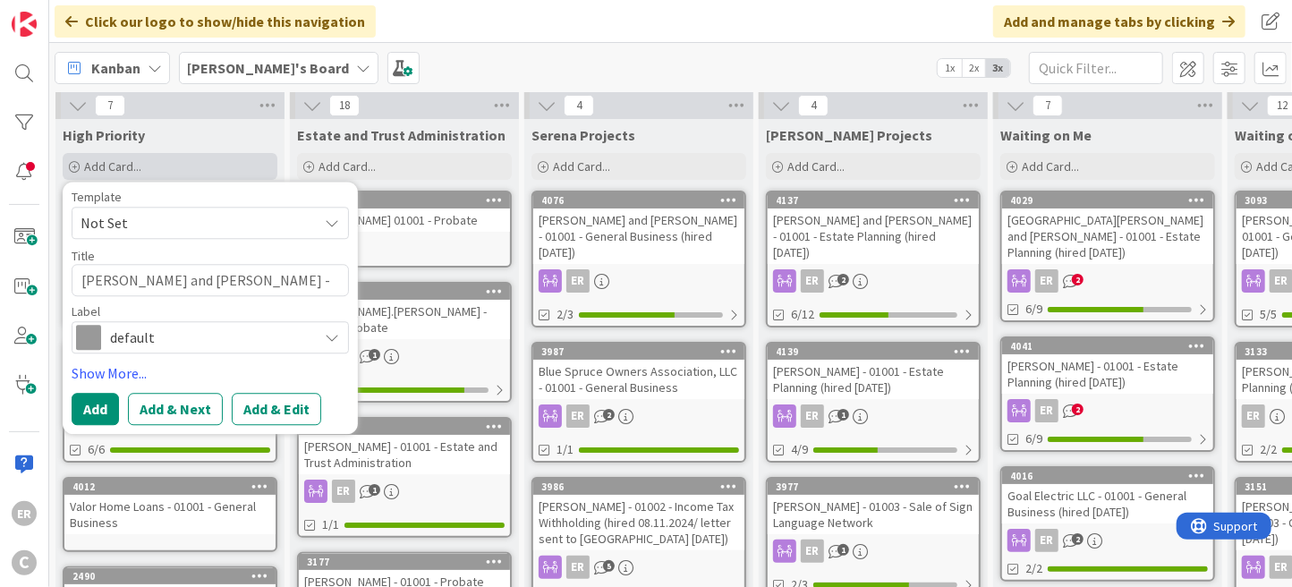
type textarea "x"
type textarea "[PERSON_NAME] and [PERSON_NAME] - 01001 - Es"
type textarea "x"
type textarea "[PERSON_NAME] and [PERSON_NAME] - 01001 - Est"
type textarea "x"
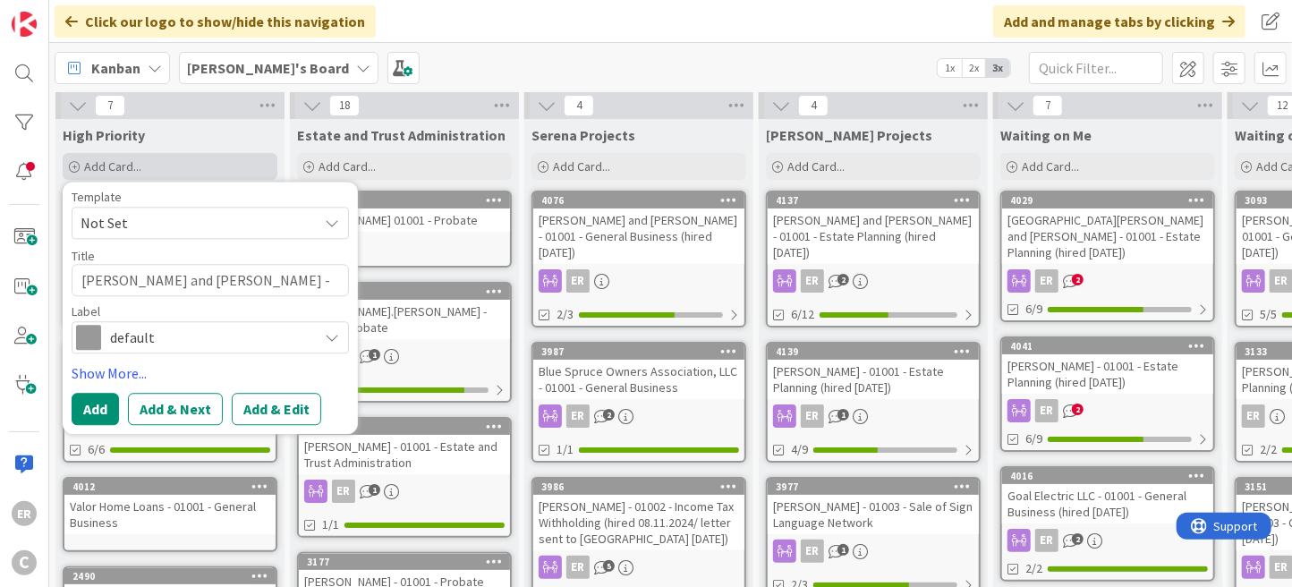
type textarea "[PERSON_NAME] and [PERSON_NAME] - 01001 - Esta"
type textarea "x"
type textarea "[PERSON_NAME] and [PERSON_NAME] - 01001 - Estat"
type textarea "x"
type textarea "[PERSON_NAME] and [PERSON_NAME] - 01001 - Estate"
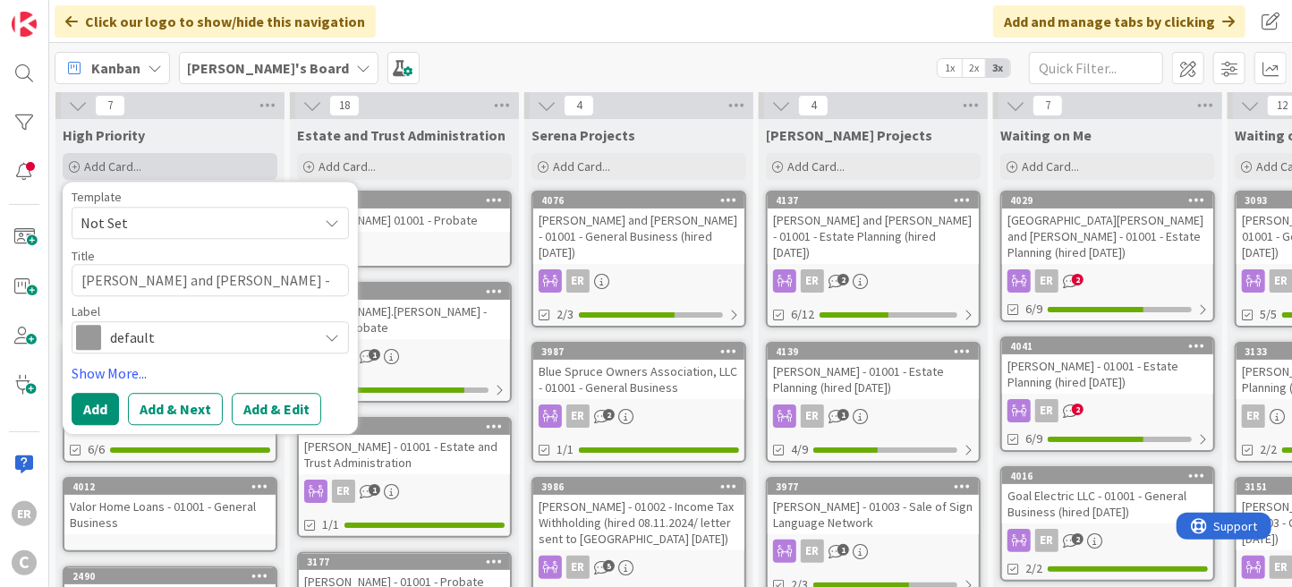
type textarea "x"
type textarea "[PERSON_NAME] and [PERSON_NAME] - 01001 - Estate"
type textarea "x"
type textarea "[PERSON_NAME] and [PERSON_NAME] - 01001 - Estate P"
type textarea "x"
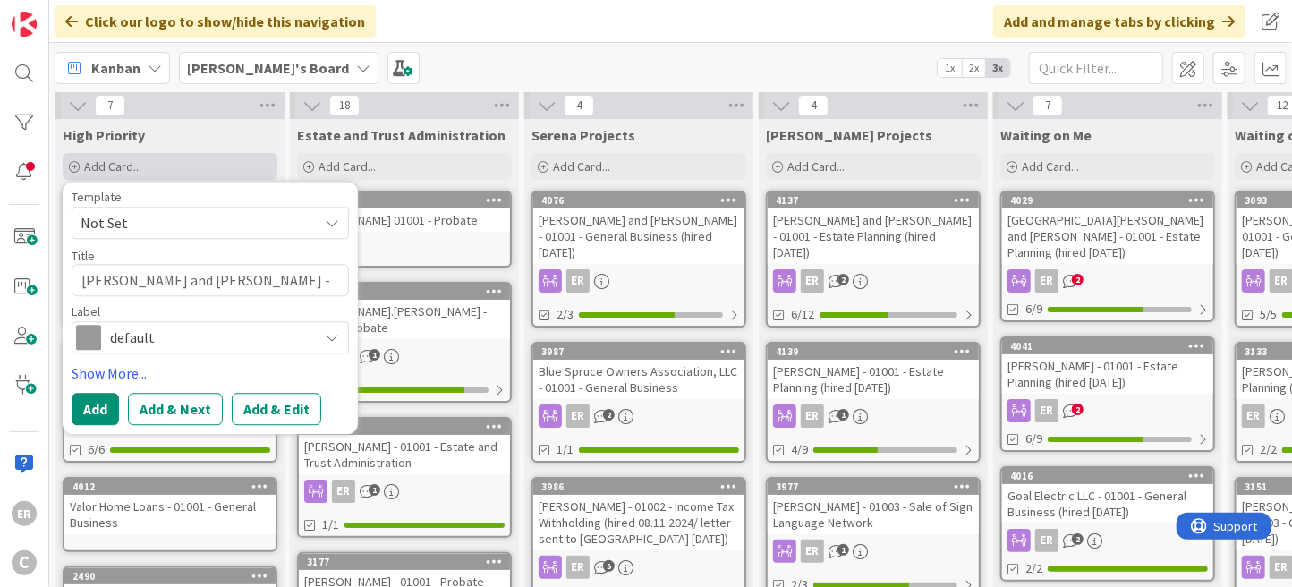
type textarea "[PERSON_NAME] and [PERSON_NAME] - 01001 - Estate Pl"
type textarea "x"
type textarea "[PERSON_NAME] and [PERSON_NAME] - 01001 - Estate Pla"
type textarea "x"
type textarea "[PERSON_NAME] and [PERSON_NAME] - 01001 - Estate Plan"
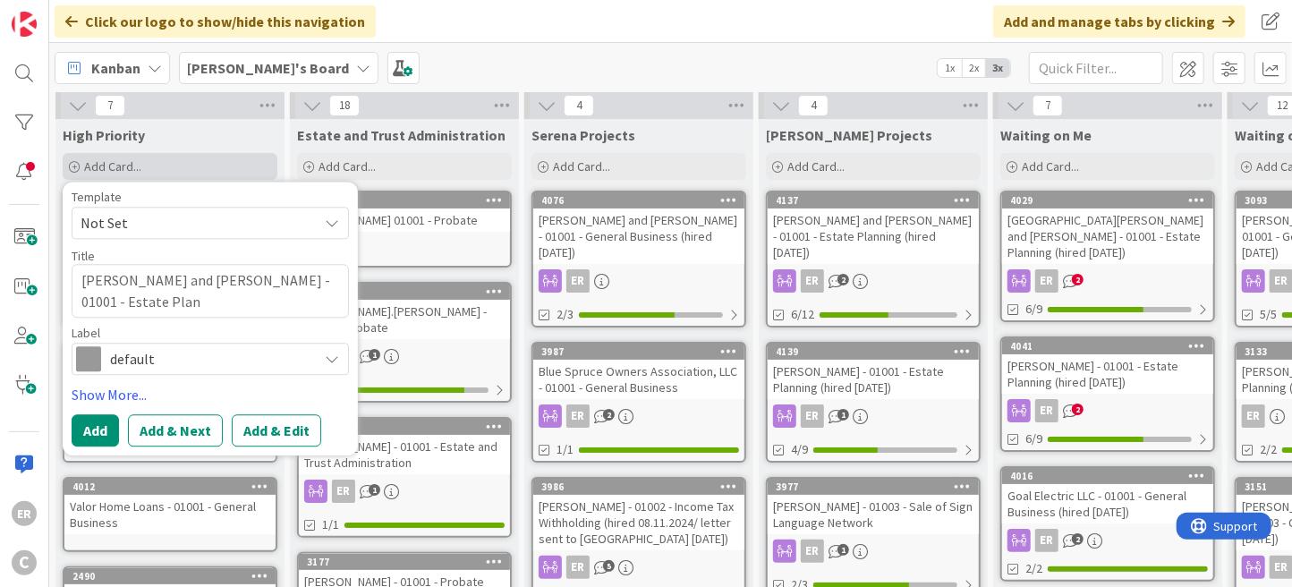
type textarea "x"
type textarea "[PERSON_NAME] and [PERSON_NAME] - 01001 - Estate Plann"
type textarea "x"
type textarea "[PERSON_NAME] and [PERSON_NAME] - 01001 - Estate Planni"
type textarea "x"
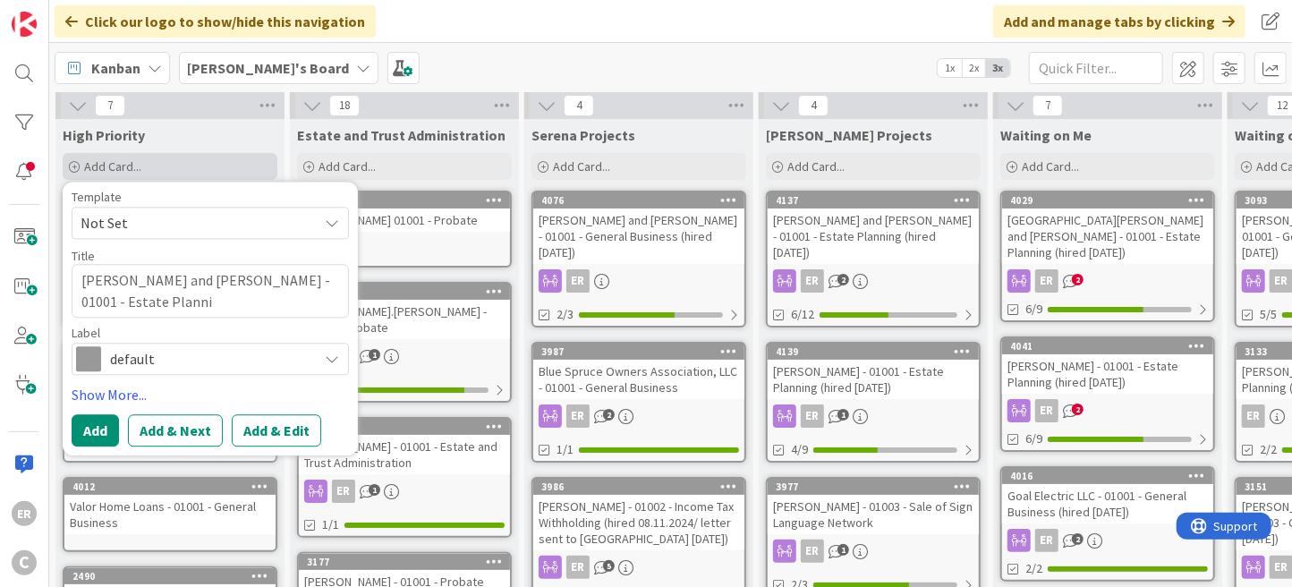
type textarea "[PERSON_NAME] and [PERSON_NAME] - 01001 - Estate Plannin"
type textarea "x"
type textarea "[PERSON_NAME] and [PERSON_NAME] - 01001 - Estate Planning"
type textarea "x"
type textarea "[PERSON_NAME] and [PERSON_NAME] - 01001 - Estate Planning"
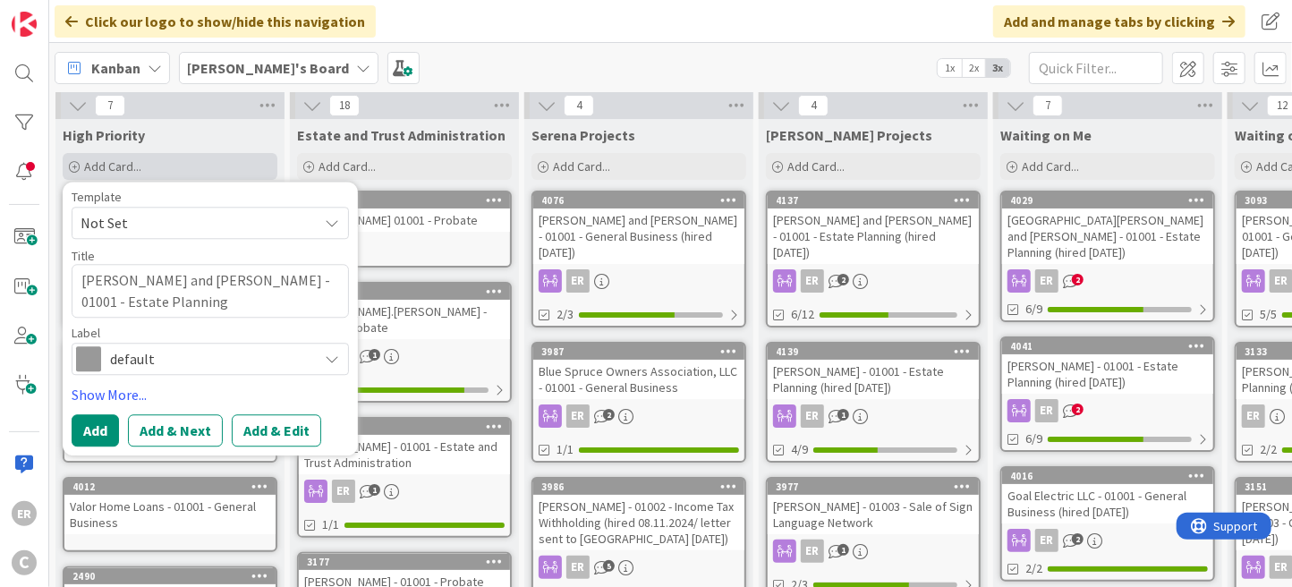
type textarea "x"
type textarea "[PERSON_NAME] and [PERSON_NAME] - 01001 - Estate Planning ("
type textarea "x"
type textarea "[PERSON_NAME] and [PERSON_NAME] - 01001 - Estate Planning (h"
type textarea "x"
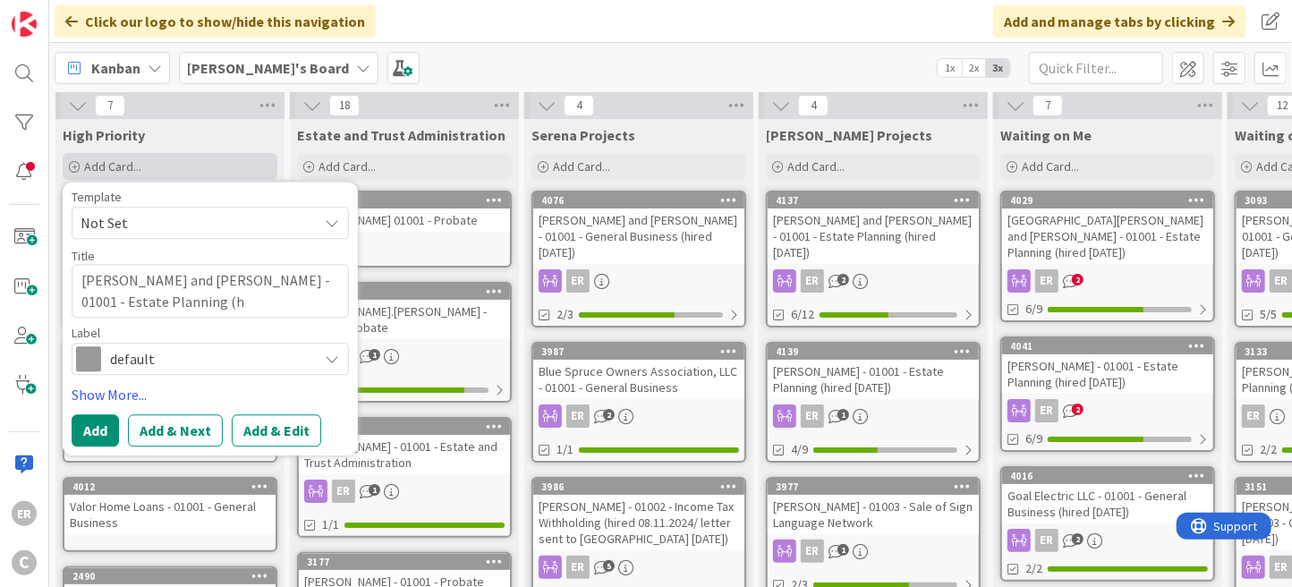
type textarea "[PERSON_NAME] and [PERSON_NAME] - 01001 - Estate Planning (hi"
type textarea "x"
type textarea "[PERSON_NAME] and [PERSON_NAME] - 01001 - Estate Planning (hir"
type textarea "x"
type textarea "[PERSON_NAME] and [PERSON_NAME] - 01001 - Estate Planning (hire"
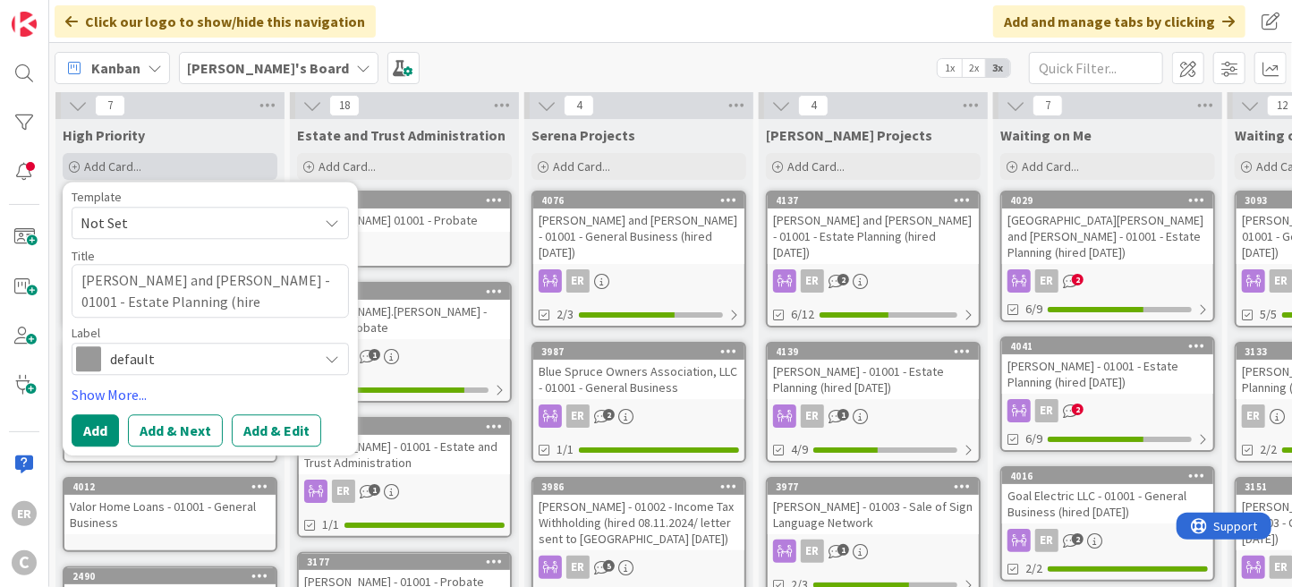
type textarea "x"
type textarea "[PERSON_NAME] and [PERSON_NAME] - 01001 - Estate Planning (hired"
type textarea "x"
type textarea "[PERSON_NAME] and [PERSON_NAME] - 01001 - Estate Planning (hired"
type textarea "x"
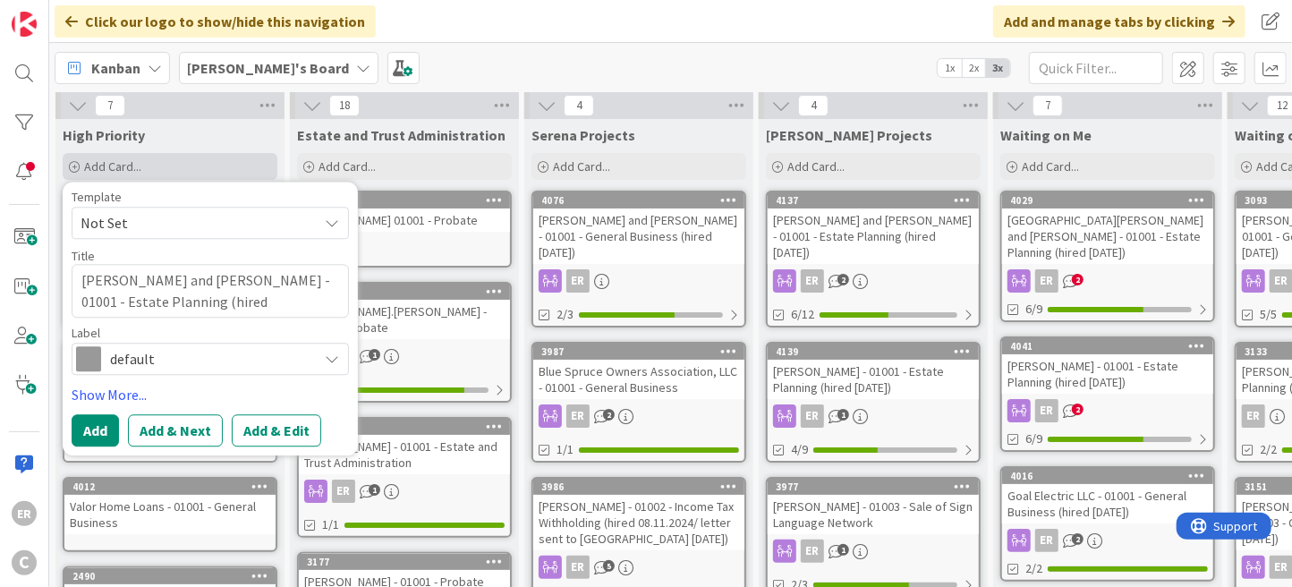
type textarea "[PERSON_NAME] and [PERSON_NAME] - 01001 - Estate Planning (hired 9"
type textarea "x"
type textarea "[PERSON_NAME] and [PERSON_NAME] - 01001 - Estate Planning (hired 9."
type textarea "x"
type textarea "[PERSON_NAME] and [PERSON_NAME] - 01001 - Estate Planning (hired 9.9"
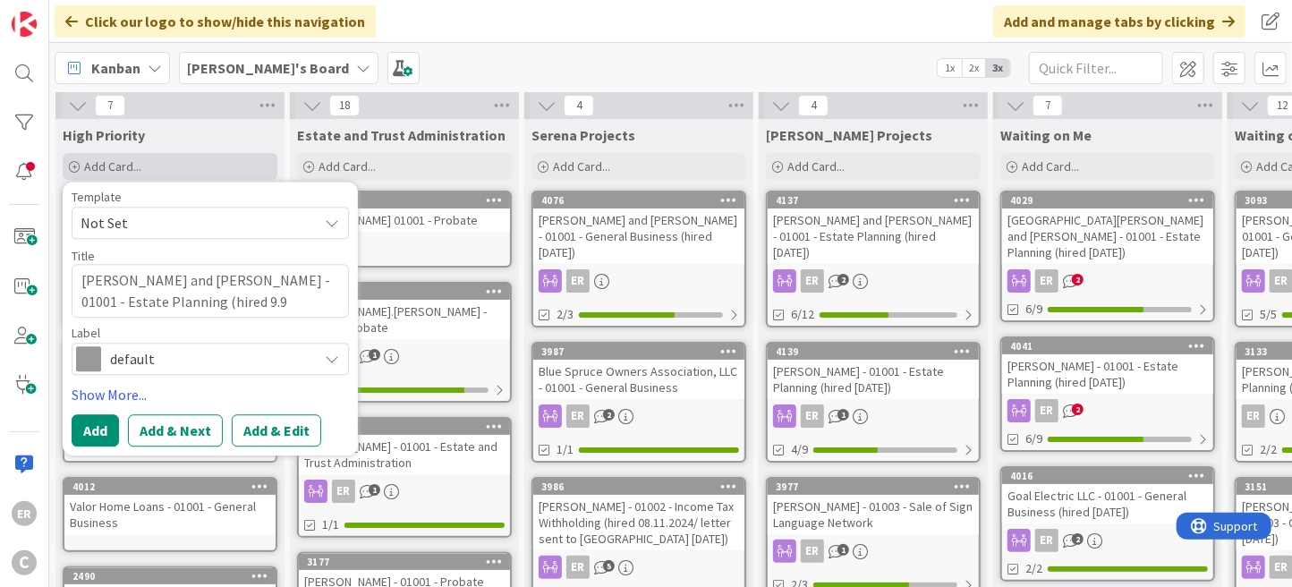
type textarea "x"
type textarea "[PERSON_NAME] and [PERSON_NAME] - 01001 - Estate Planning (hired 9.9."
type textarea "x"
type textarea "[PERSON_NAME] and [PERSON_NAME] - 01001 - Estate Planning (hired 9.9.2"
type textarea "x"
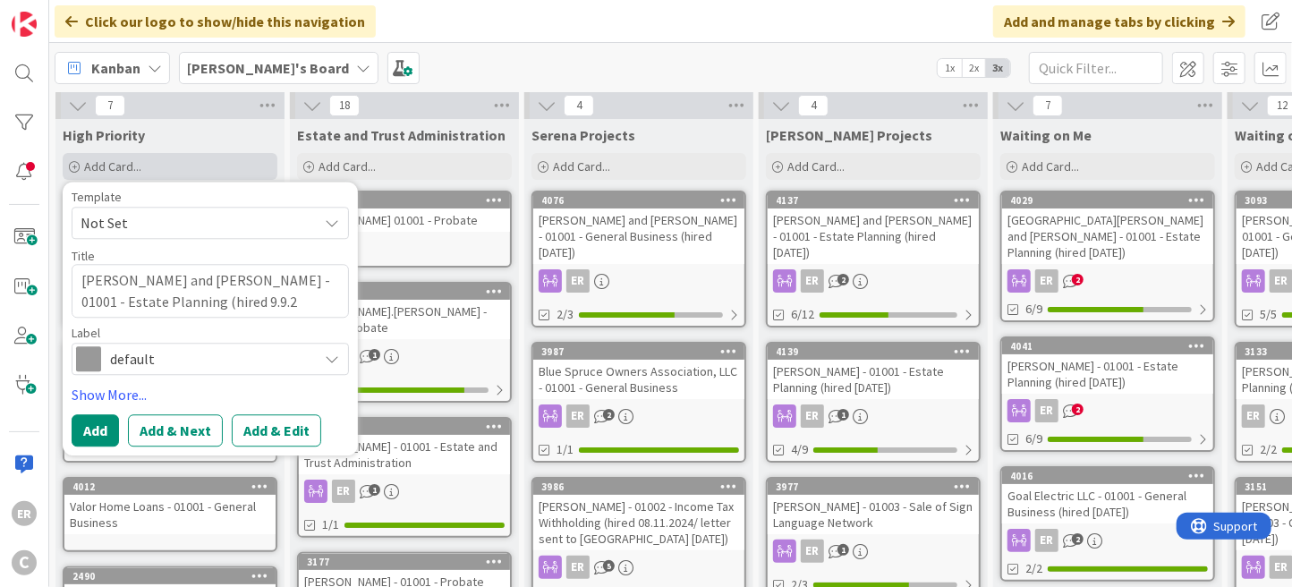
type textarea "[PERSON_NAME] and [PERSON_NAME] - 01001 - Estate Planning (hired [DATE]"
type textarea "x"
type textarea "[PERSON_NAME] and [PERSON_NAME] - 01001 - Estate Planning (hired [DATE];"
type textarea "x"
type textarea "[PERSON_NAME] and [PERSON_NAME] - 01001 - Estate Planning (hired [DATE];"
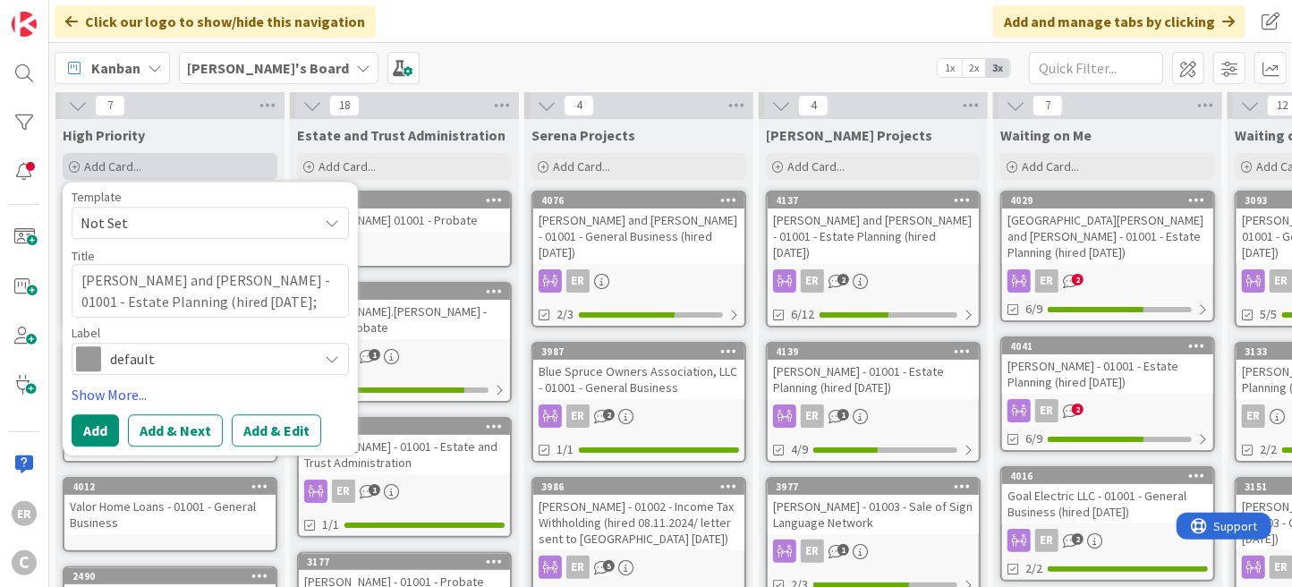
type textarea "x"
type textarea "[PERSON_NAME] and [PERSON_NAME] - 01001 - Estate Planning (hired [DATE]; le"
type textarea "x"
type textarea "[PERSON_NAME] and [PERSON_NAME] - 01001 - Estate Planning (hired [DATE]; lea"
type textarea "x"
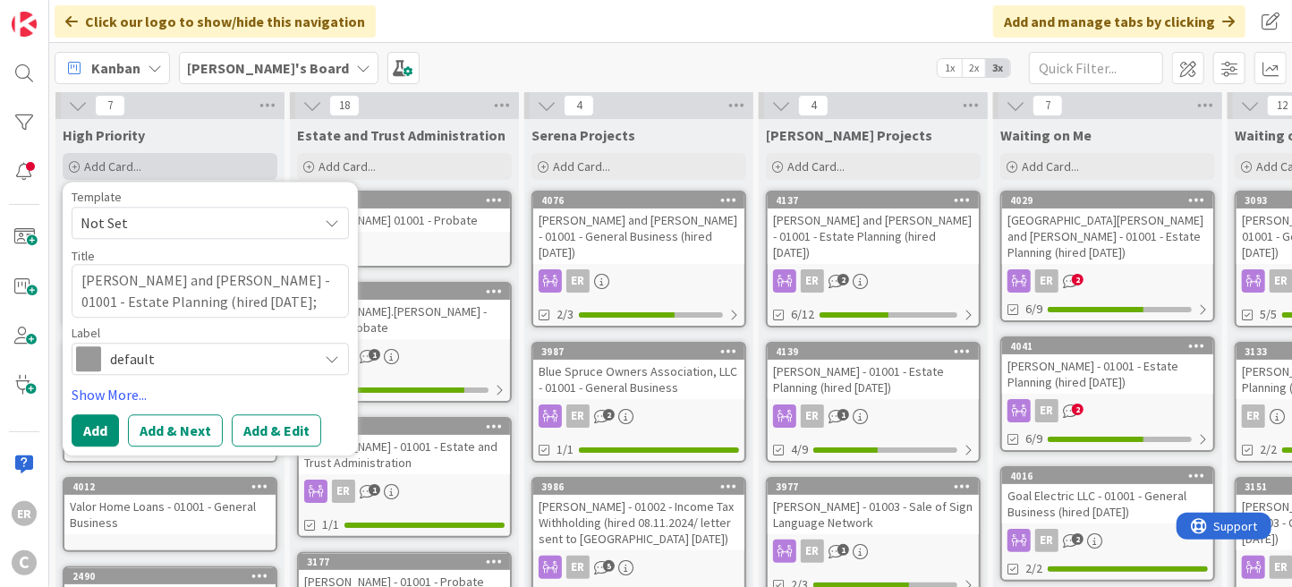
type textarea "[PERSON_NAME] and [PERSON_NAME] - 01001 - Estate Planning (hired [DATE]; leavi"
type textarea "x"
type textarea "[PERSON_NAME] and [PERSON_NAME] - 01001 - Estate Planning (hired [DATE]; leavin"
type textarea "x"
type textarea "[PERSON_NAME] and [PERSON_NAME] - 01001 - Estate Planning (hired [DATE]; leaving"
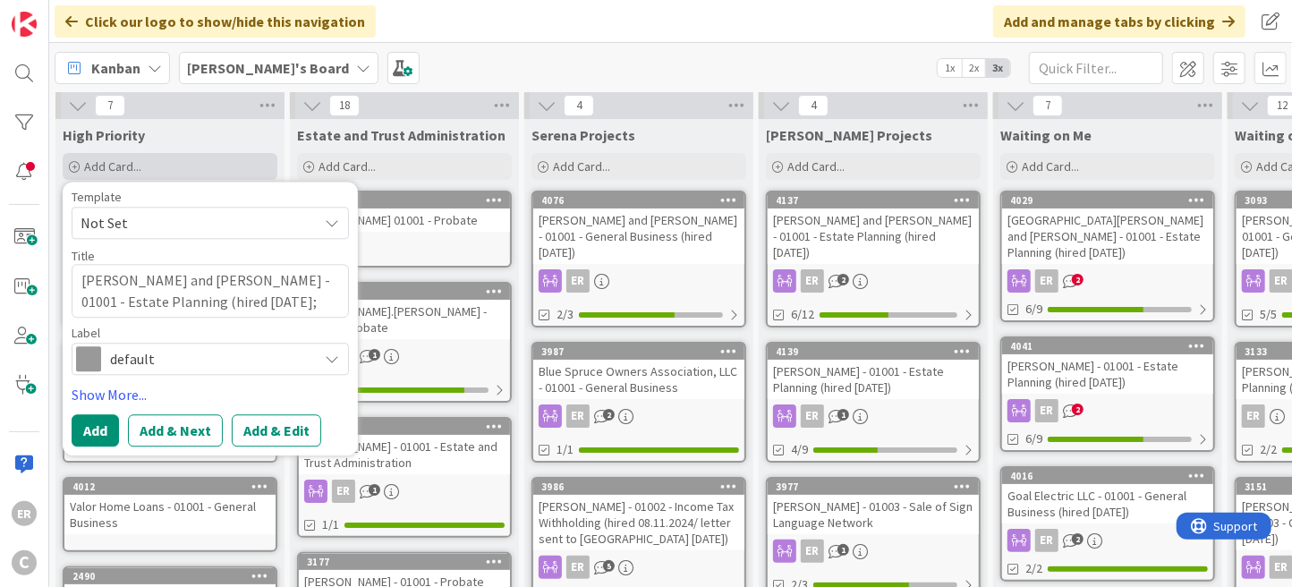
type textarea "x"
type textarea "[PERSON_NAME] and [PERSON_NAME] - 01001 - Estate Planning (hired [DATE]; leaving"
type textarea "x"
type textarea "[PERSON_NAME] and [PERSON_NAME] - 01001 - Estate Planning (hired [DATE]; leavin…"
type textarea "x"
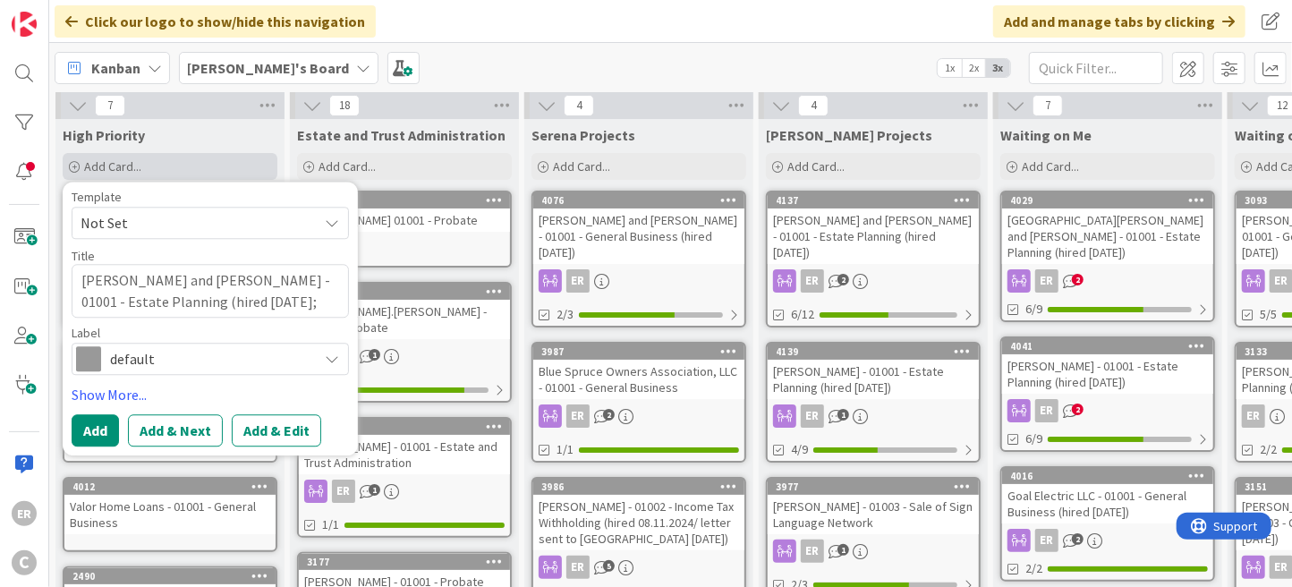
type textarea "[PERSON_NAME] and [PERSON_NAME] - 01001 - Estate Planning (hired [DATE]; leavin…"
type textarea "x"
type textarea "[PERSON_NAME] and [PERSON_NAME] - 01001 - Estate Planning (hired [DATE]; leavin…"
type textarea "x"
type textarea "[PERSON_NAME] and [PERSON_NAME] - 01001 - Estate Planning (hired [DATE]; leavin…"
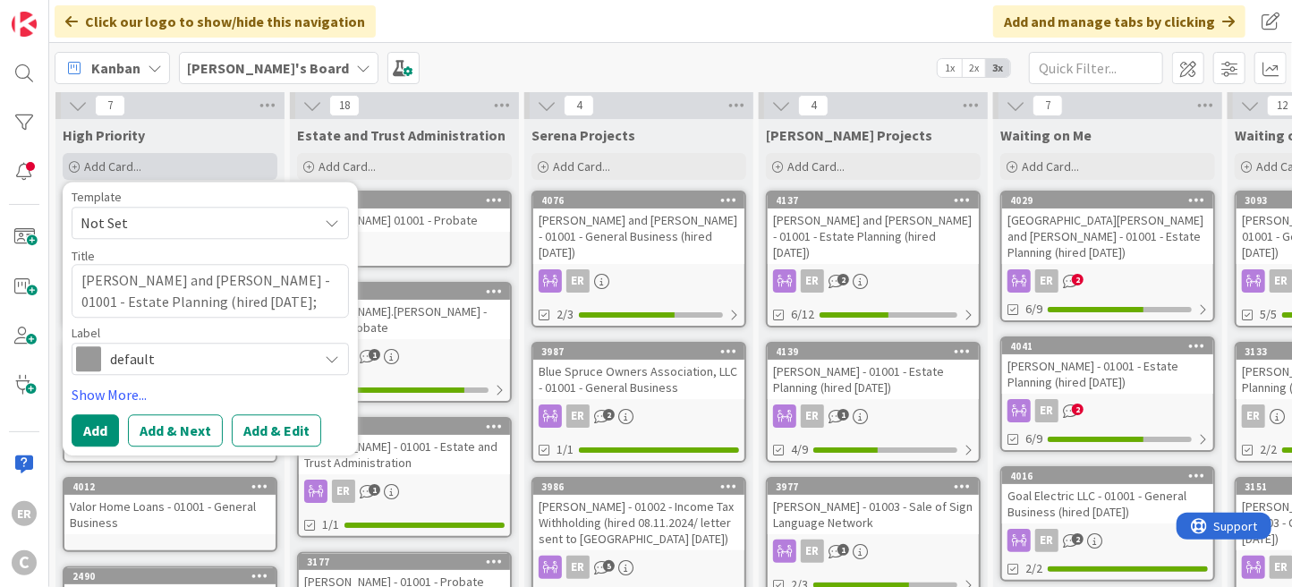
type textarea "x"
type textarea "[PERSON_NAME] and [PERSON_NAME] - 01001 - Estate Planning (hired [DATE]; leavin…"
type textarea "x"
type textarea "[PERSON_NAME] and [PERSON_NAME] - 01001 - Estate Planning (hired [DATE]; leavin…"
type textarea "x"
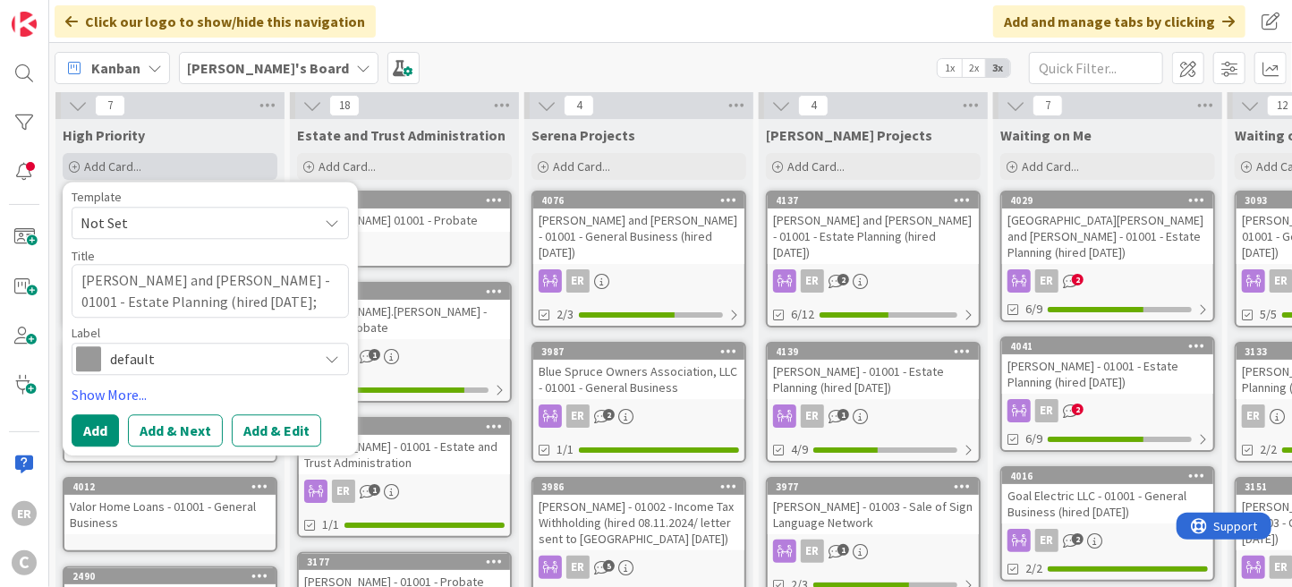
type textarea "[PERSON_NAME] and [PERSON_NAME] - 01001 - Estate Planning (hired [DATE]; leavin…"
type textarea "x"
type textarea "[PERSON_NAME] and [PERSON_NAME] - 01001 - Estate Planning (hired [DATE]; leavin…"
type textarea "x"
type textarea "[PERSON_NAME] and [PERSON_NAME] - 01001 - Estate Planning (hired [DATE]; leavin…"
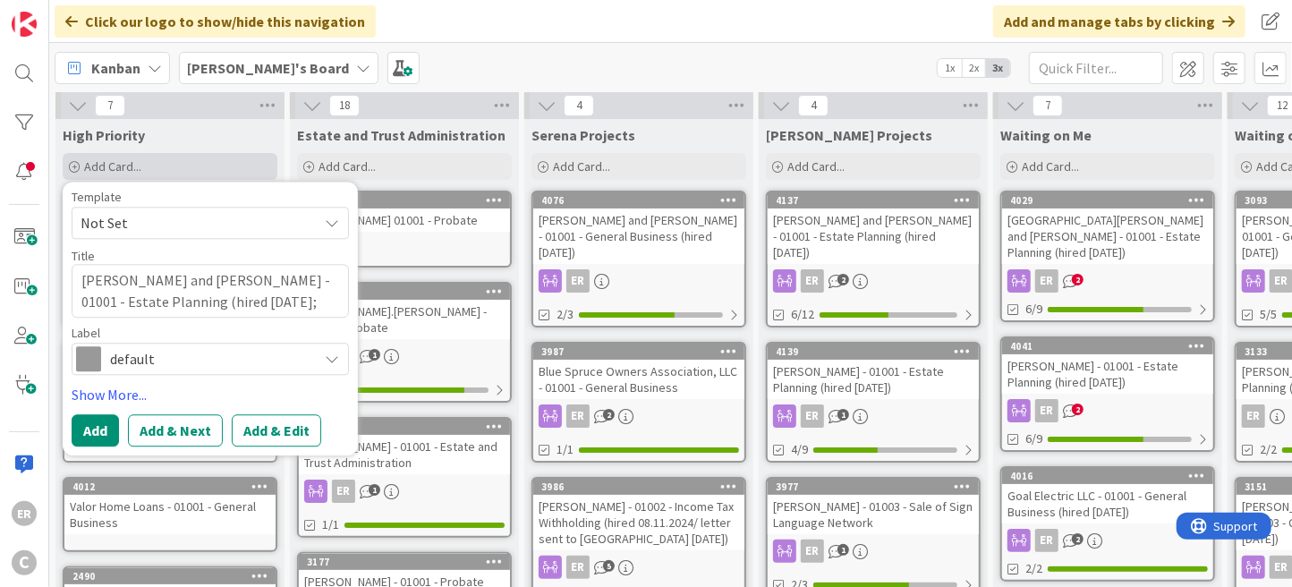
type textarea "x"
type textarea "[PERSON_NAME] and [PERSON_NAME] - 01001 - Estate Planning (hired [DATE]; leavin…"
type textarea "x"
type textarea "[PERSON_NAME] and [PERSON_NAME] - 01001 - Estate Planning (hired [DATE]; leavin…"
type textarea "x"
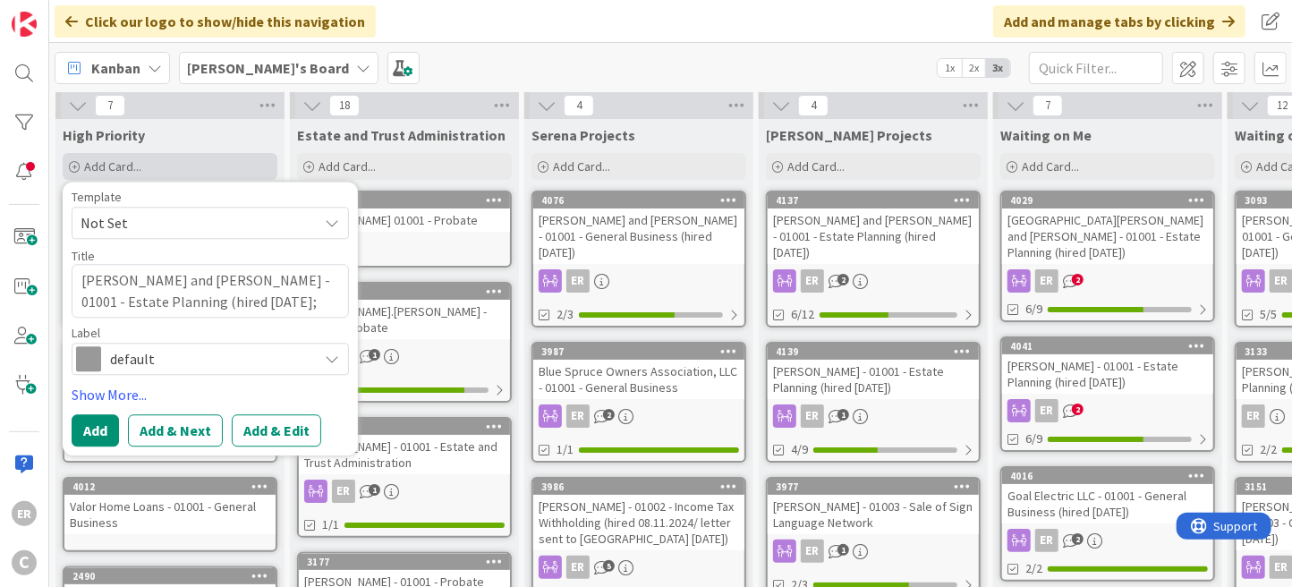
type textarea "[PERSON_NAME] and [PERSON_NAME] - 01001 - Estate Planning (hired [DATE]; leavin…"
type textarea "x"
type textarea "[PERSON_NAME] and [PERSON_NAME] - 01001 - Estate Planning (hired [DATE]; leavin…"
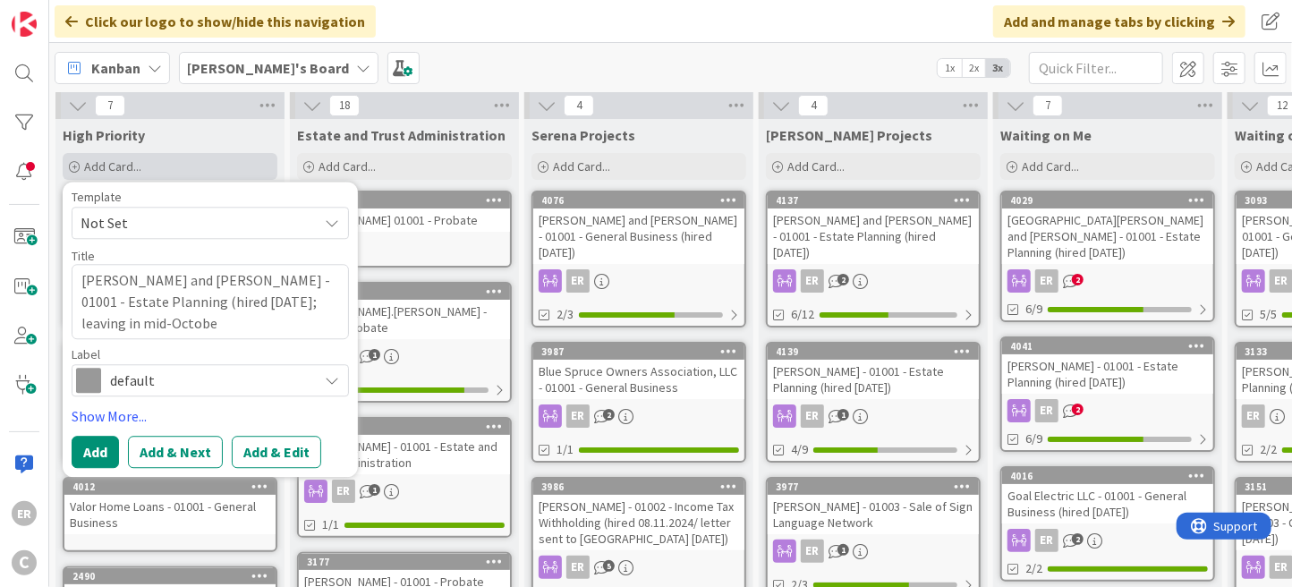
type textarea "x"
type textarea "[PERSON_NAME] and [PERSON_NAME] - 01001 - Estate Planning (hired [DATE]; leavin…"
type textarea "x"
type textarea "[PERSON_NAME] and [PERSON_NAME] - 01001 - Estate Planning (hired [DATE]; leavin…"
click at [101, 461] on button "Add" at bounding box center [95, 452] width 47 height 32
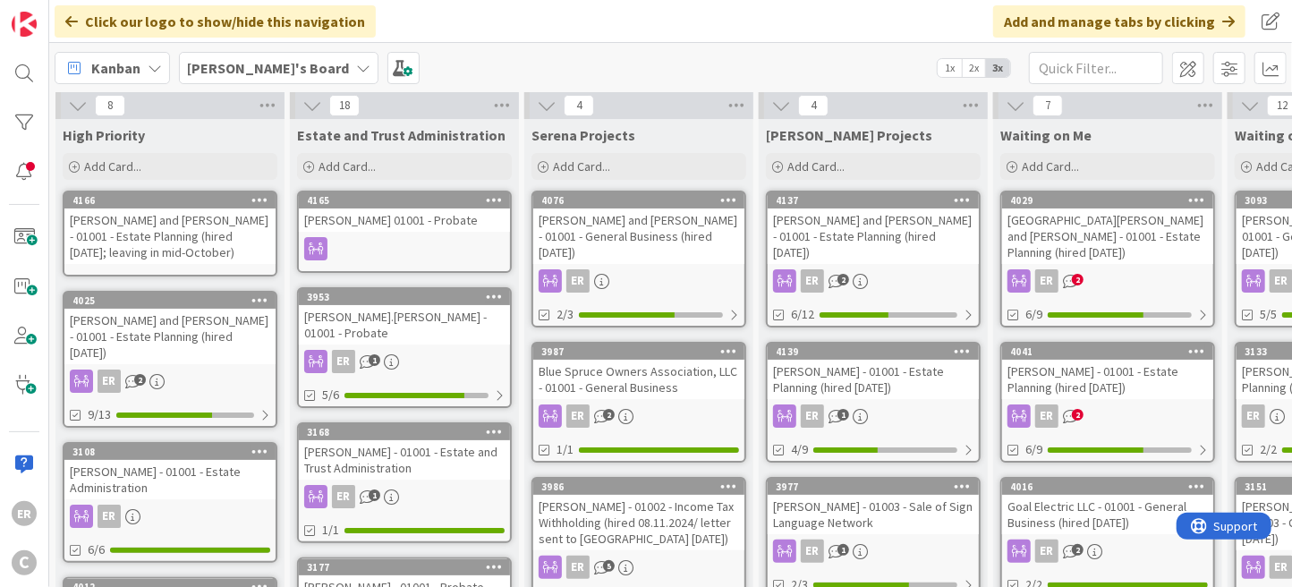
click at [1117, 232] on div "[GEOGRAPHIC_DATA][PERSON_NAME] and [PERSON_NAME] - 01001 - Estate Planning (hir…" at bounding box center [1107, 235] width 211 height 55
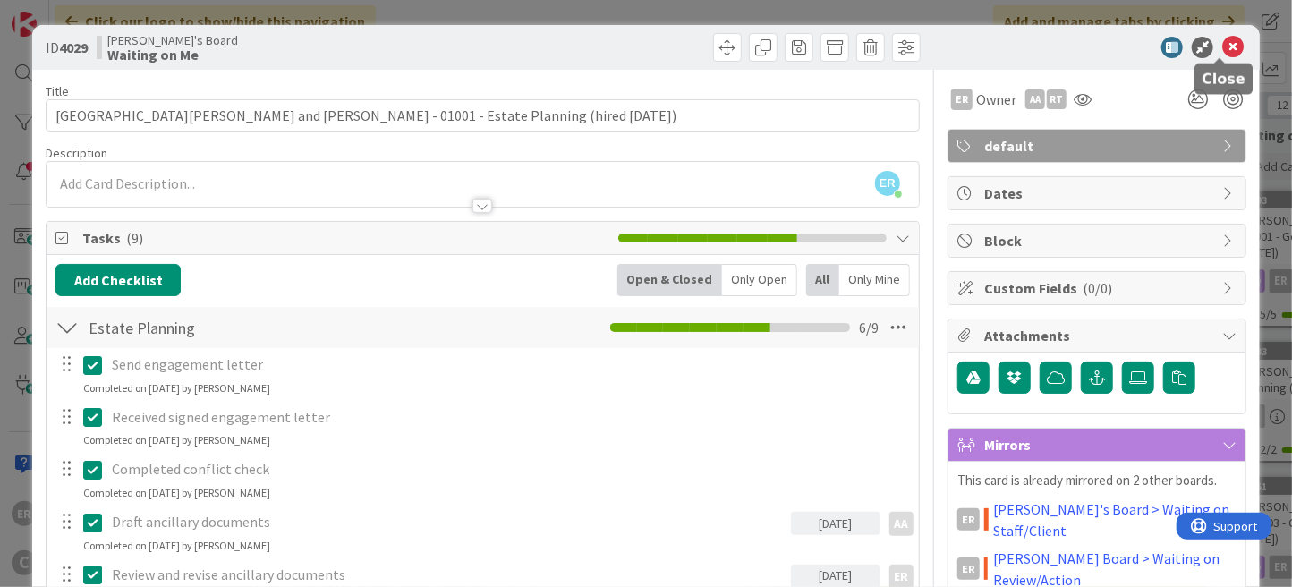
click at [1222, 49] on icon at bounding box center [1232, 47] width 21 height 21
